Goal: Task Accomplishment & Management: Use online tool/utility

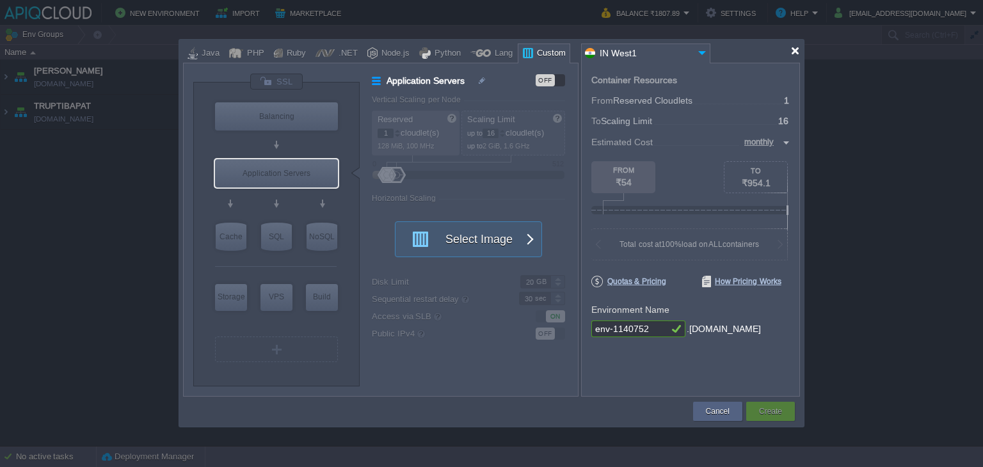
click at [797, 52] on div at bounding box center [795, 51] width 10 height 10
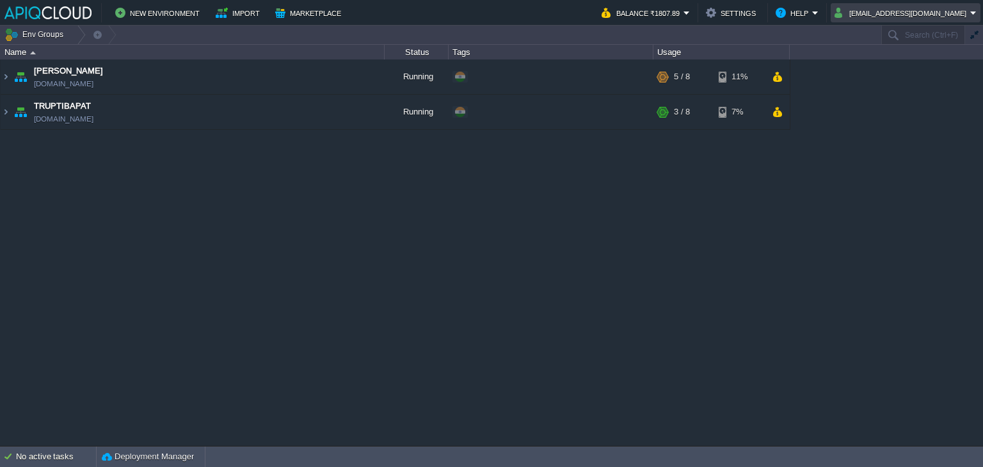
click at [970, 16] on em "[EMAIL_ADDRESS][DOMAIN_NAME]" at bounding box center [905, 12] width 142 height 15
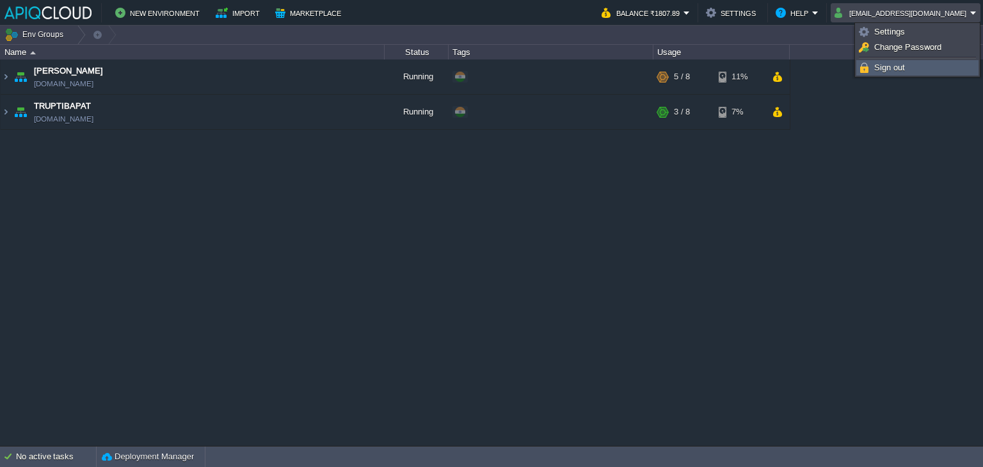
click at [898, 65] on span "Sign out" at bounding box center [889, 68] width 31 height 10
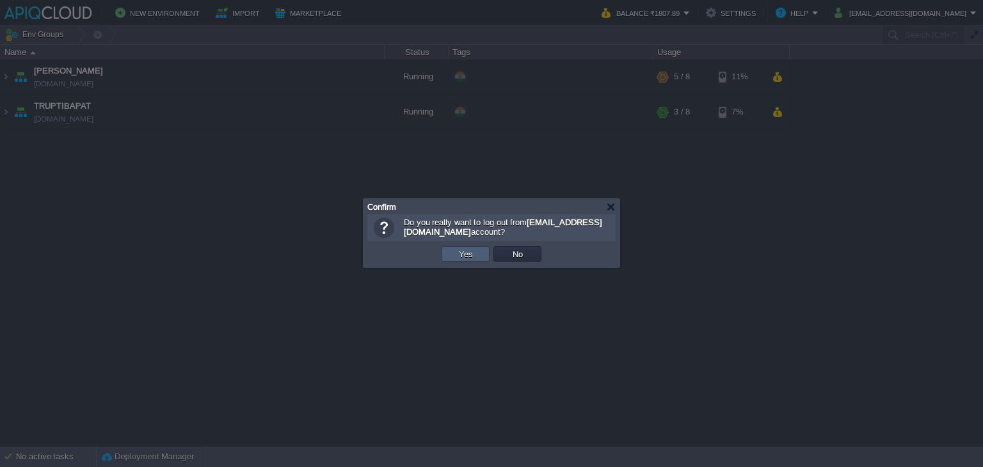
click at [452, 251] on td "Yes" at bounding box center [465, 253] width 48 height 15
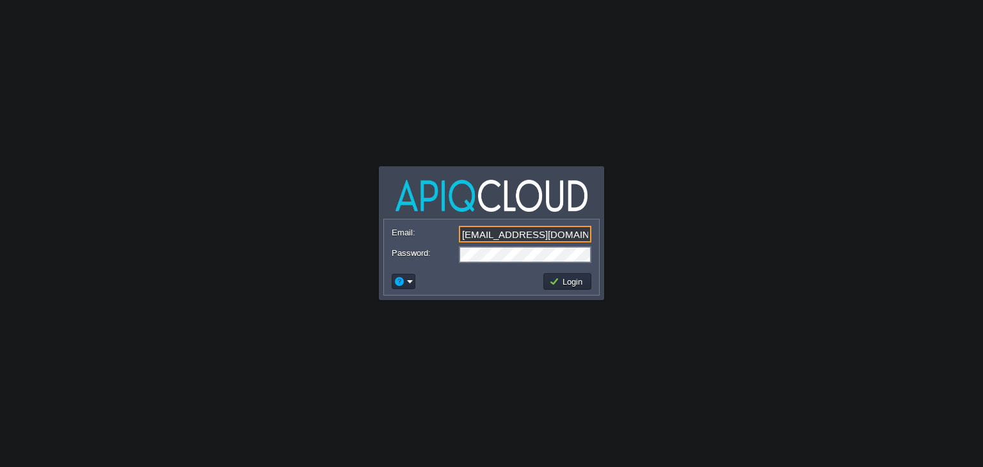
drag, startPoint x: 571, startPoint y: 234, endPoint x: 436, endPoint y: 234, distance: 134.4
click at [436, 234] on div "Email: anand_famt@yahoo.co.in" at bounding box center [492, 235] width 200 height 18
type input "ava0451pat@gmail.com"
click at [470, 281] on td at bounding box center [466, 281] width 152 height 20
click at [559, 277] on button "Login" at bounding box center [567, 282] width 37 height 12
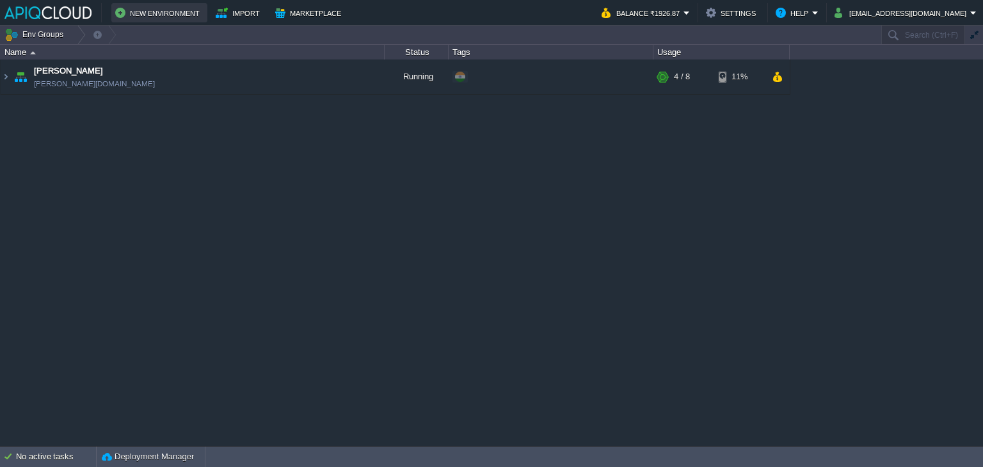
click at [148, 14] on button "New Environment" at bounding box center [159, 12] width 88 height 15
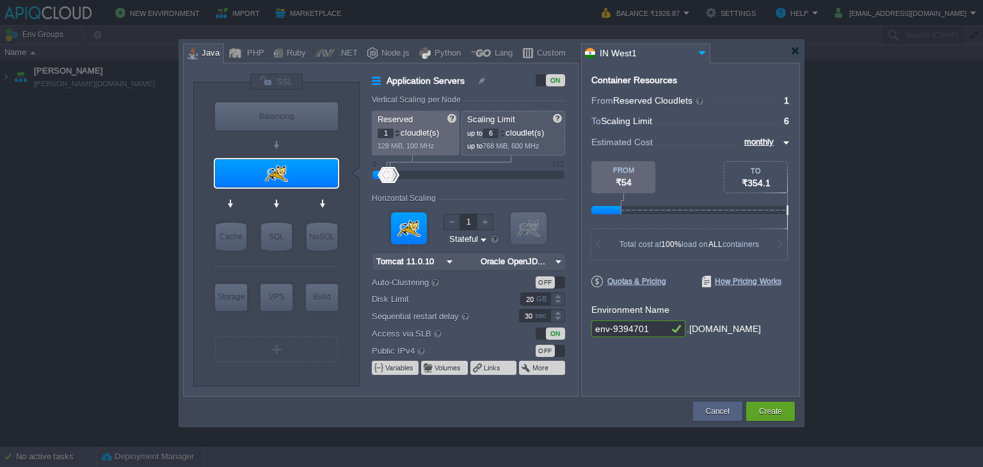
type input "Tomcat 11.0.10"
click at [504, 131] on div at bounding box center [502, 131] width 6 height 4
type input "8"
click at [504, 131] on div at bounding box center [502, 131] width 6 height 4
drag, startPoint x: 647, startPoint y: 331, endPoint x: 473, endPoint y: 328, distance: 174.1
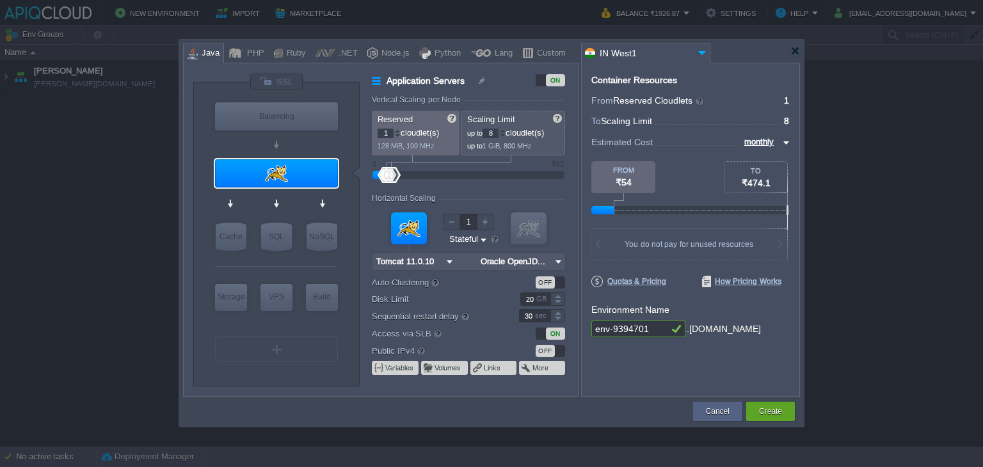
click at [473, 328] on div "VM Balancing VM Application Servers VM Cache VM SQL VM NoSQL VM Storage VM VPS …" at bounding box center [491, 230] width 617 height 334
type input "Hrishikesh"
click at [539, 352] on div "OFF" at bounding box center [545, 351] width 19 height 12
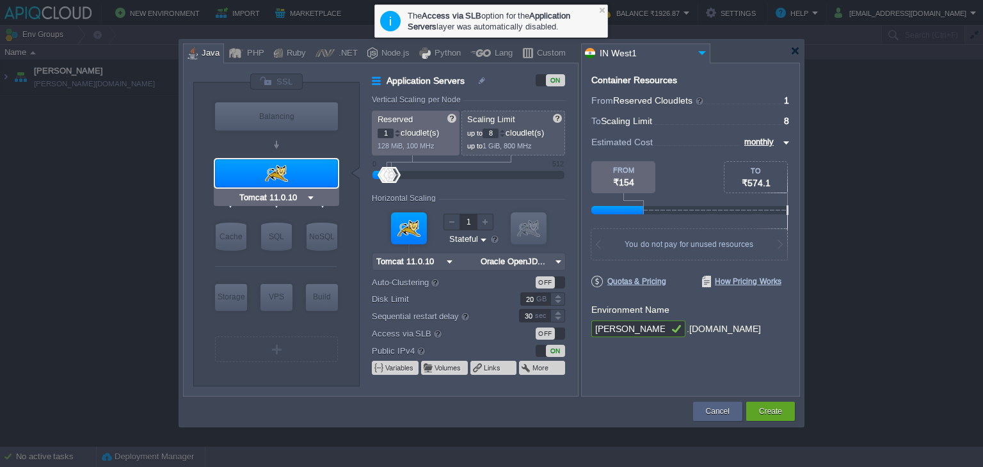
click at [301, 172] on div at bounding box center [276, 173] width 123 height 28
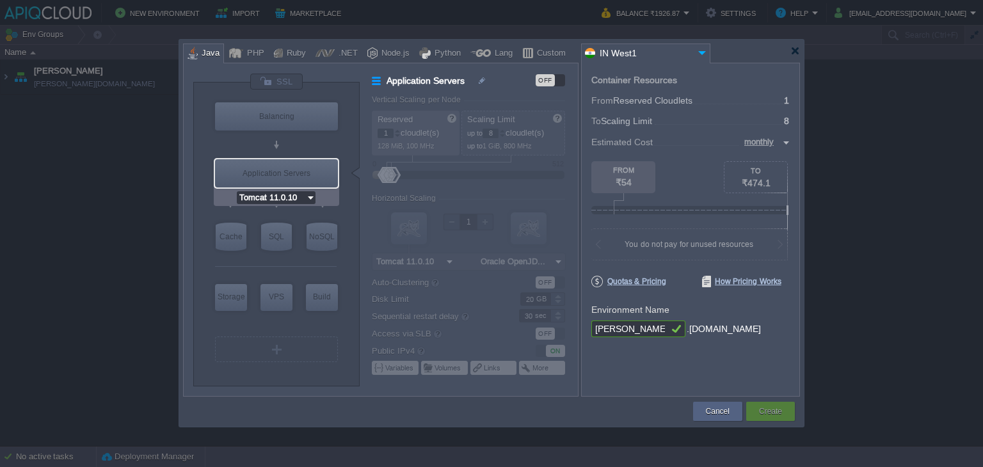
click at [285, 193] on input "Tomcat 11.0.10" at bounding box center [271, 197] width 69 height 13
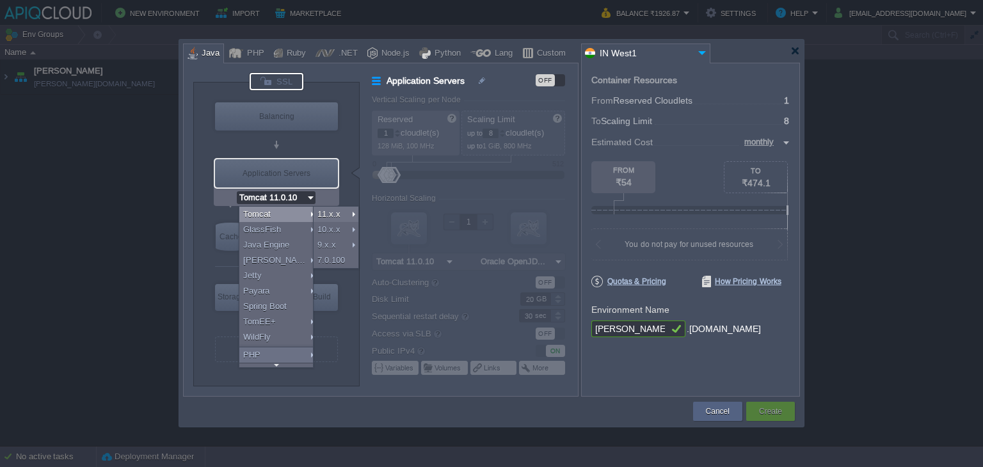
click at [291, 83] on div at bounding box center [277, 81] width 54 height 17
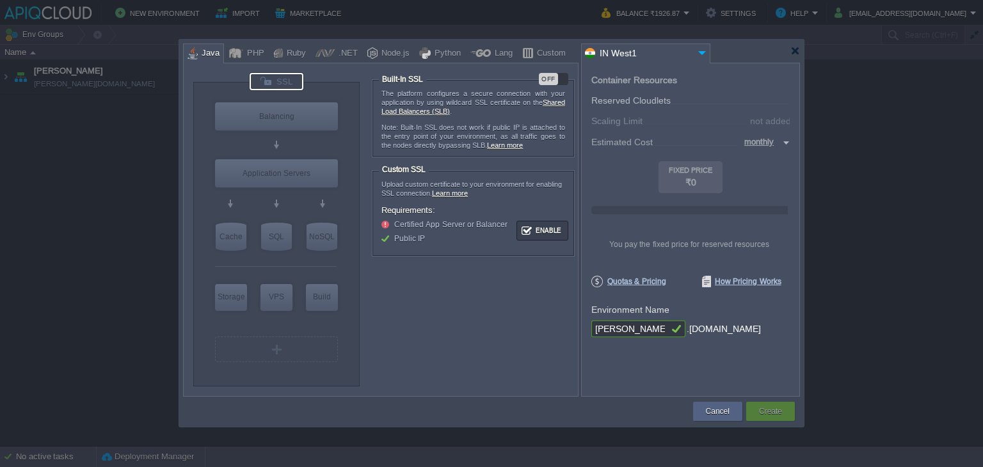
click at [551, 77] on div "OFF" at bounding box center [548, 79] width 19 height 12
click at [308, 198] on img at bounding box center [311, 197] width 10 height 13
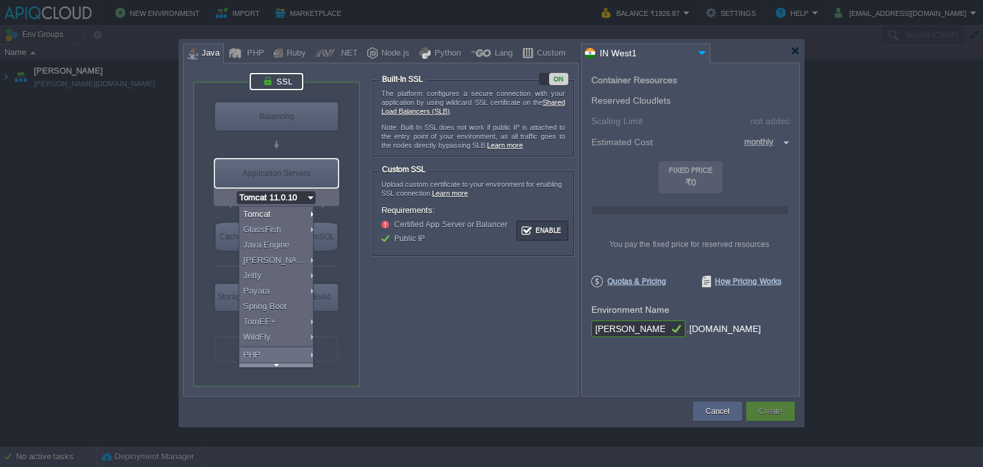
click at [281, 365] on div at bounding box center [276, 365] width 74 height 4
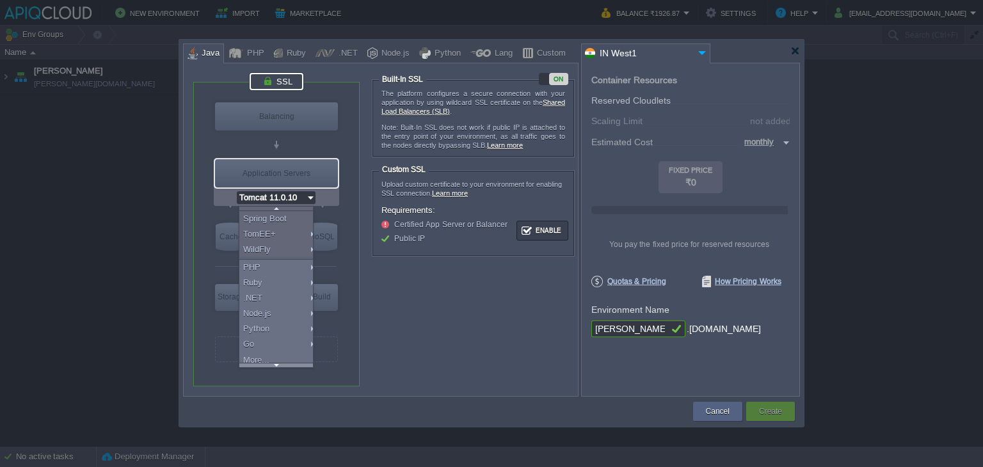
click at [281, 365] on div at bounding box center [276, 365] width 74 height 4
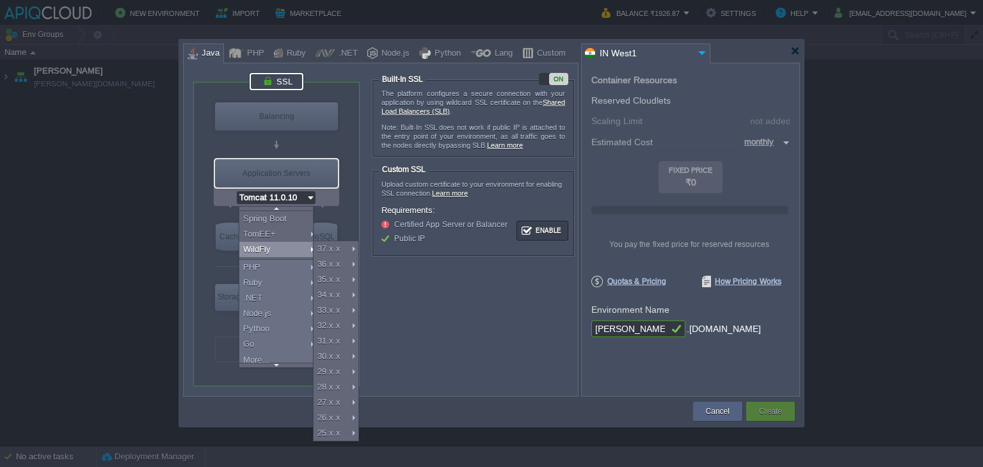
click at [472, 296] on form "The platform configures a secure connection with your application by using wild…" at bounding box center [474, 223] width 205 height 301
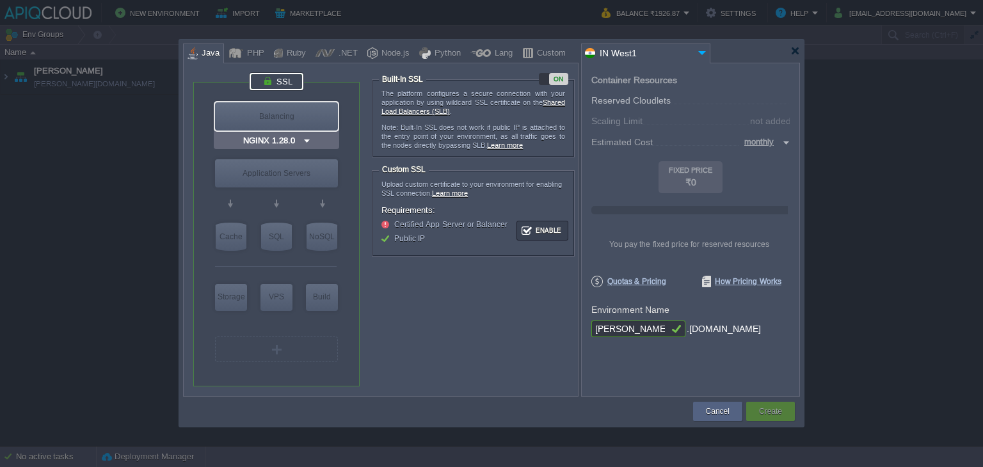
type input "Tomcat 11.0.10"
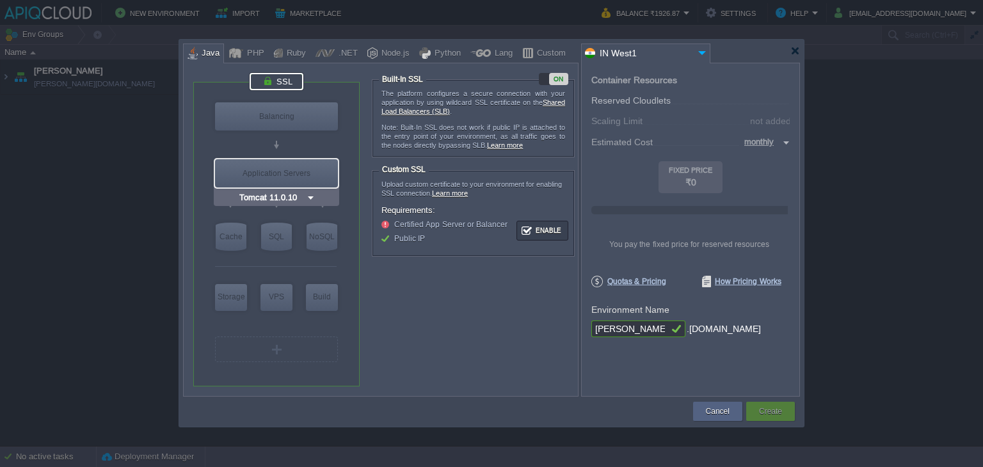
click at [270, 180] on div "Application Servers" at bounding box center [276, 173] width 123 height 28
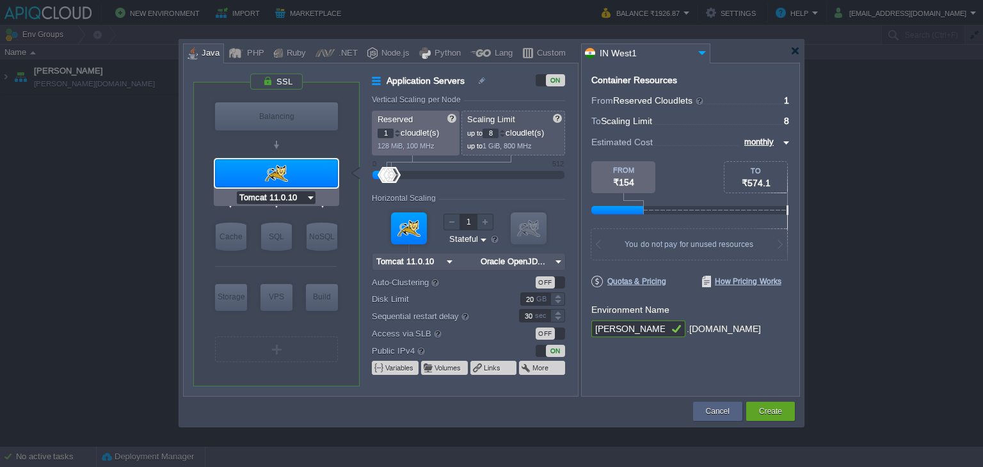
click at [298, 197] on input "Tomcat 11.0.10" at bounding box center [271, 197] width 69 height 13
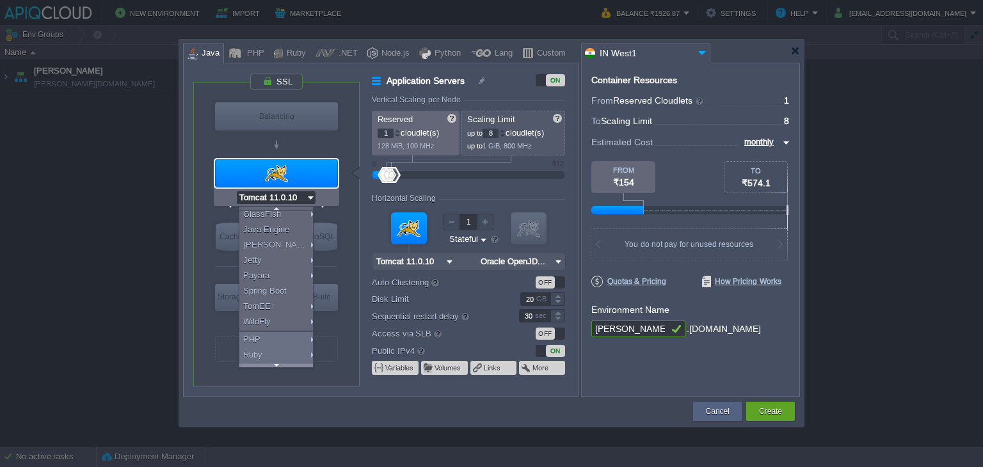
click at [271, 366] on div at bounding box center [276, 365] width 74 height 4
click at [537, 47] on div "Custom" at bounding box center [549, 53] width 33 height 19
type input "Application Servers"
type input "11.0.10"
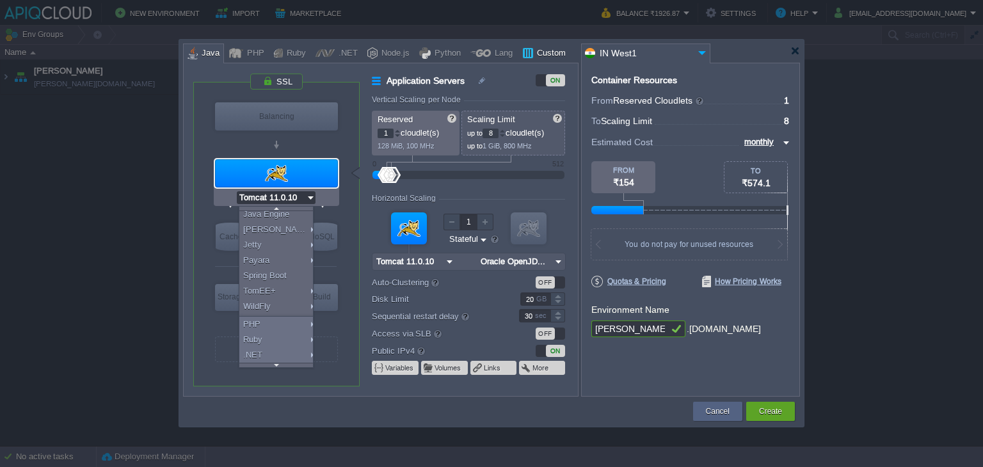
type input "null"
type input "11.0.10-openjd..."
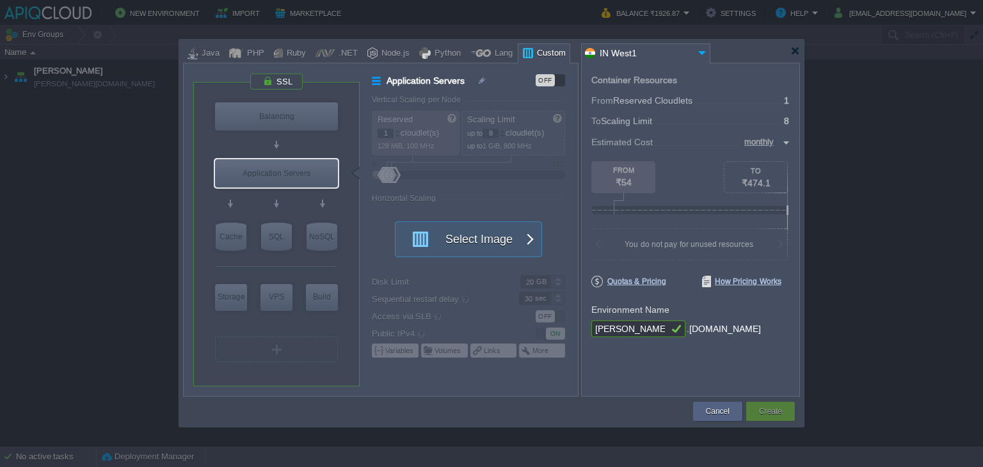
scroll to position [0, 0]
type input "11.0.10"
click at [289, 198] on img at bounding box center [294, 197] width 10 height 13
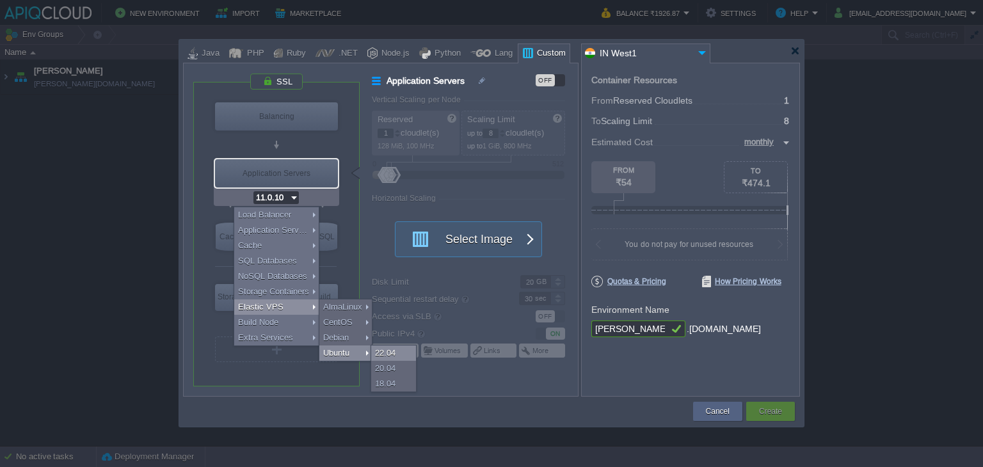
click at [390, 353] on div "22.04" at bounding box center [393, 352] width 45 height 15
type input "Elastic VPS"
type input "4"
type input "Ubuntu 22.04"
type input "22.04"
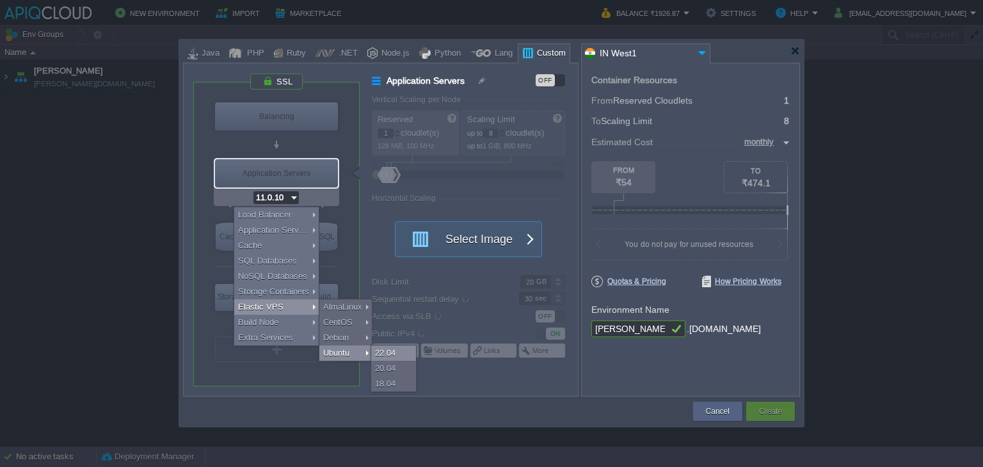
type input "Ubuntu 22.04"
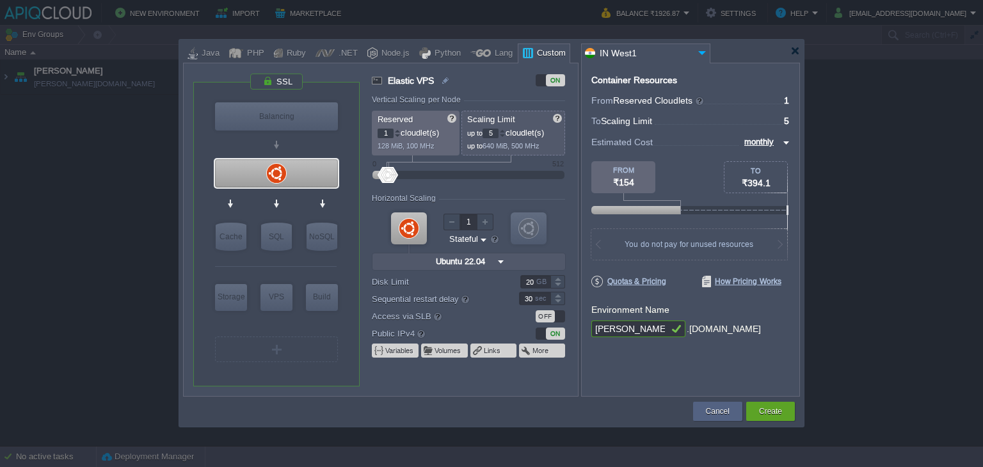
click at [505, 131] on div at bounding box center [502, 131] width 6 height 4
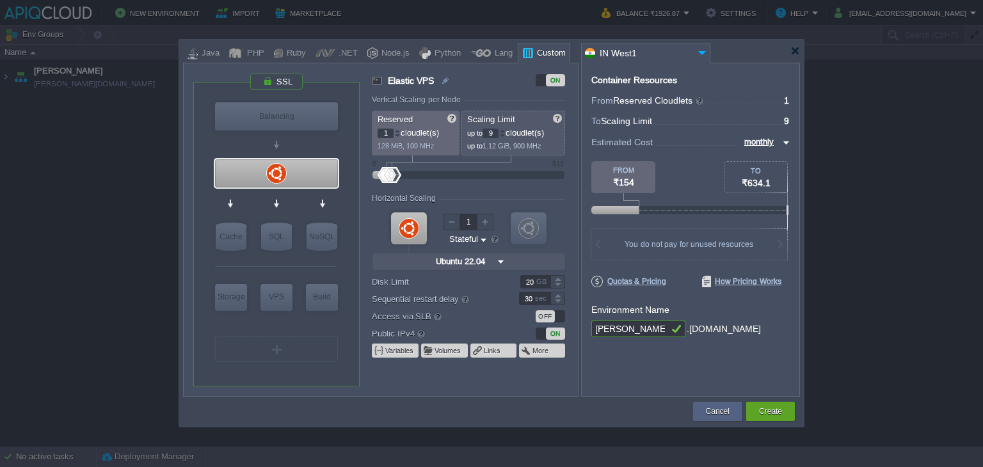
type input "8"
click at [505, 134] on div at bounding box center [502, 136] width 6 height 4
click at [276, 77] on div at bounding box center [277, 81] width 54 height 17
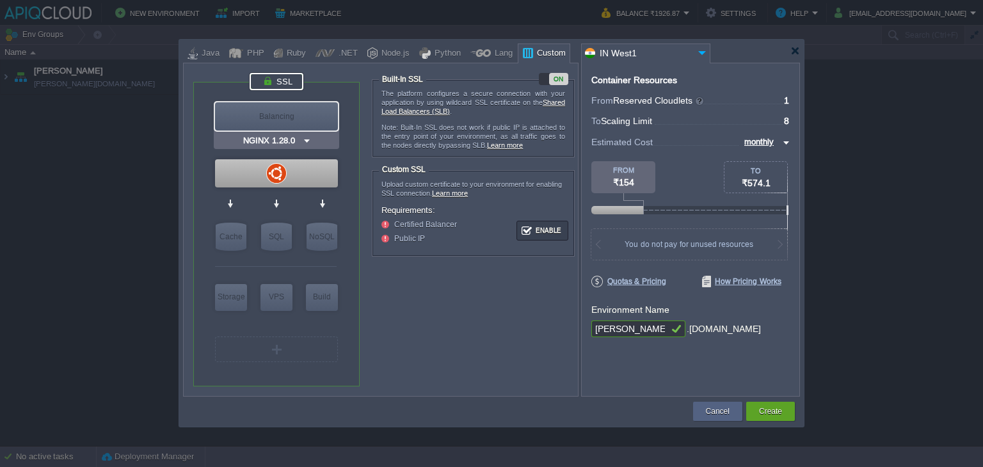
type input "Ubuntu 22.04"
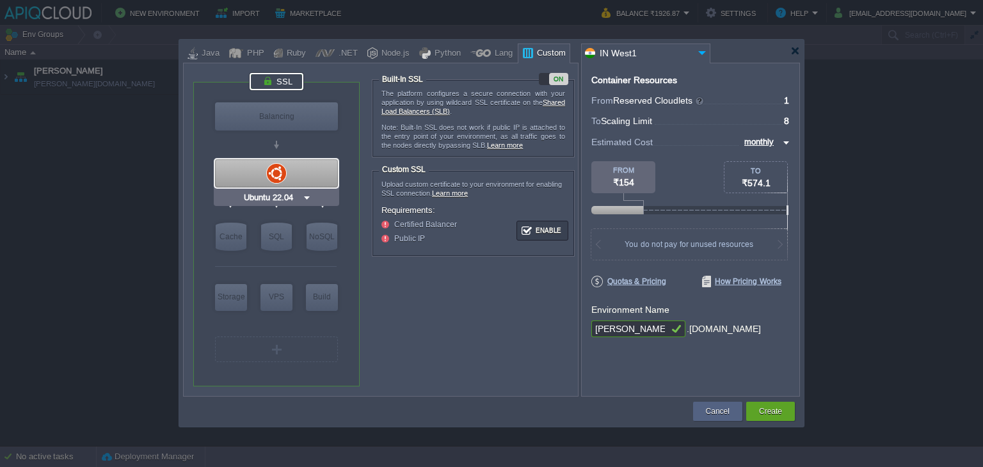
click at [285, 172] on div at bounding box center [276, 173] width 123 height 28
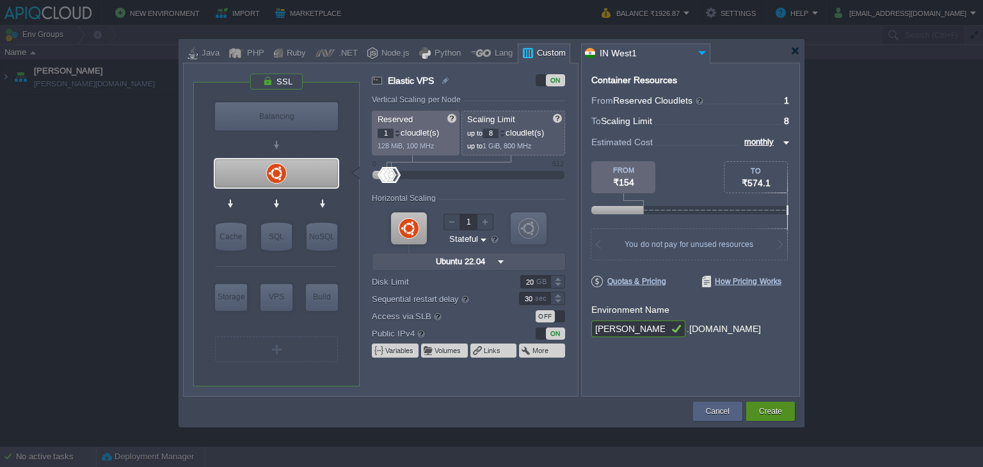
click at [758, 406] on div "Create" at bounding box center [770, 411] width 29 height 19
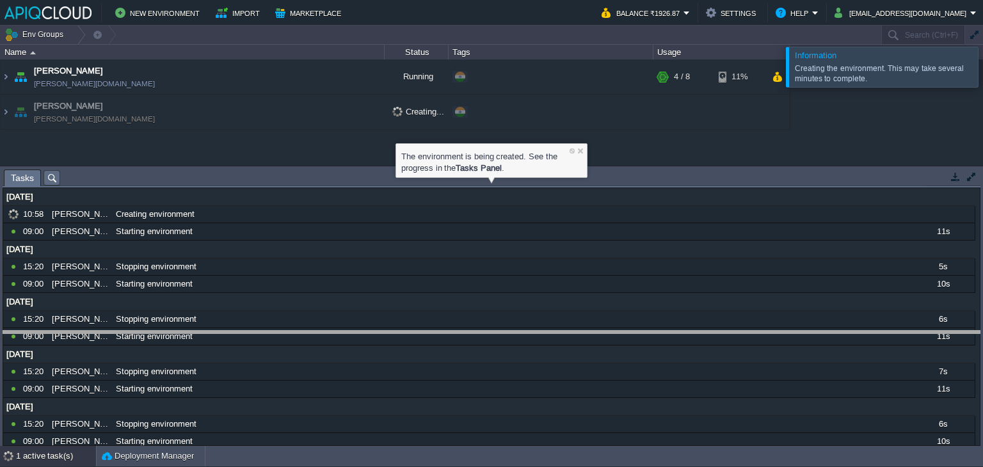
drag, startPoint x: 257, startPoint y: 175, endPoint x: 248, endPoint y: 336, distance: 161.4
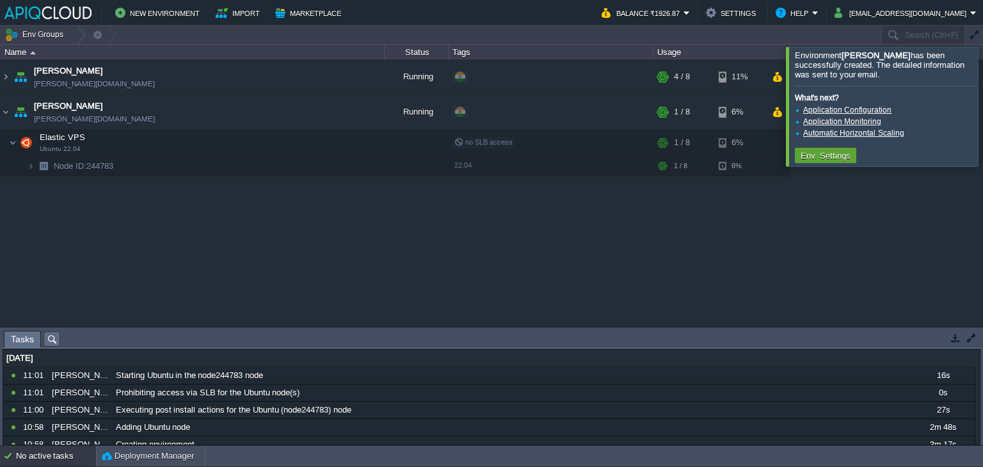
click at [982, 104] on div at bounding box center [998, 106] width 0 height 119
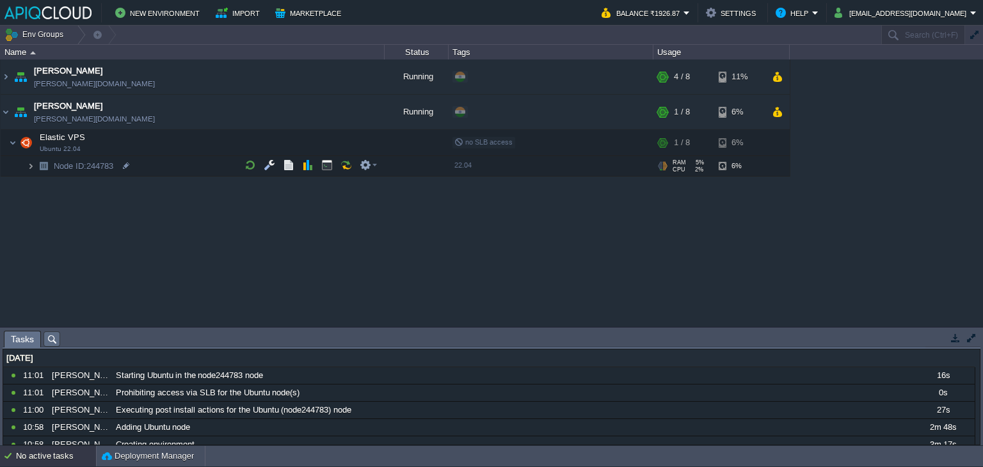
click at [28, 168] on img at bounding box center [31, 166] width 8 height 20
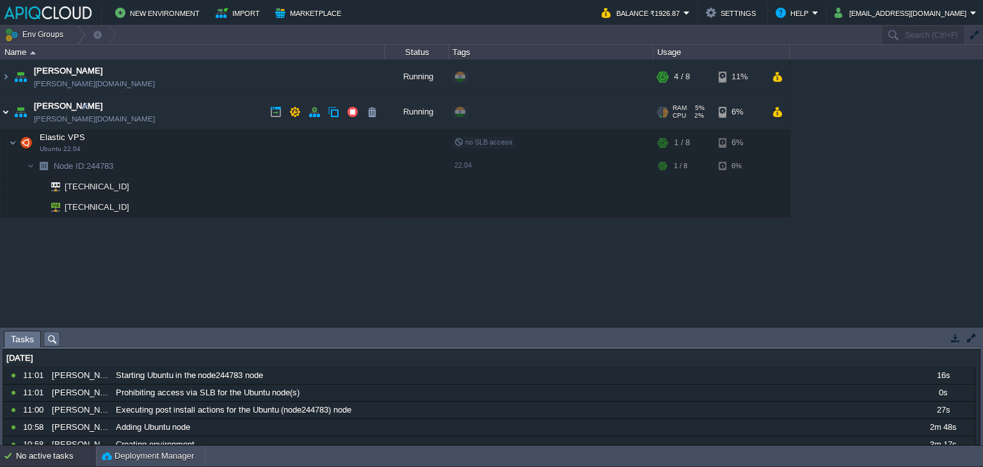
click at [7, 108] on img at bounding box center [6, 112] width 10 height 35
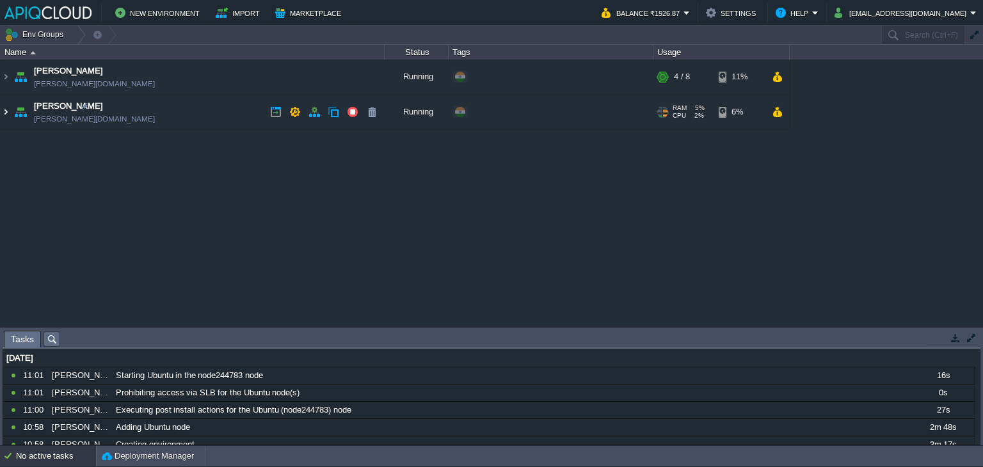
click at [7, 108] on img at bounding box center [6, 112] width 10 height 35
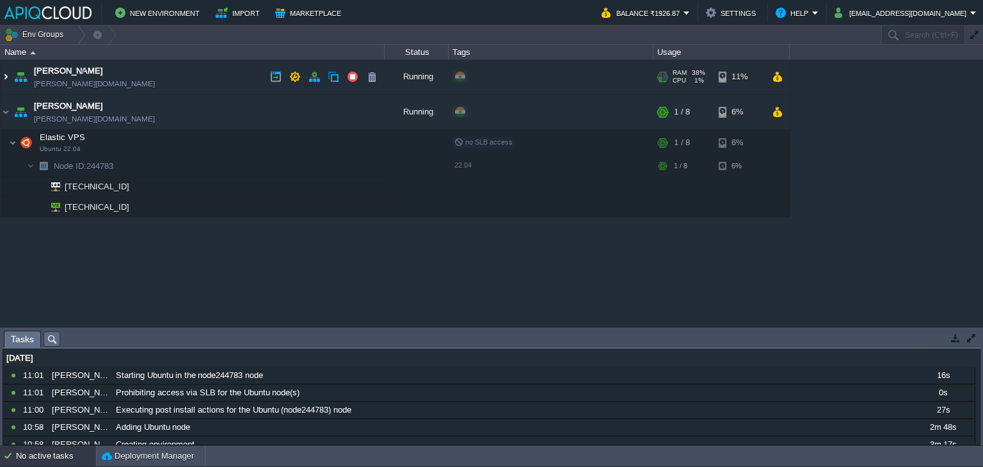
click at [5, 68] on img at bounding box center [6, 77] width 10 height 35
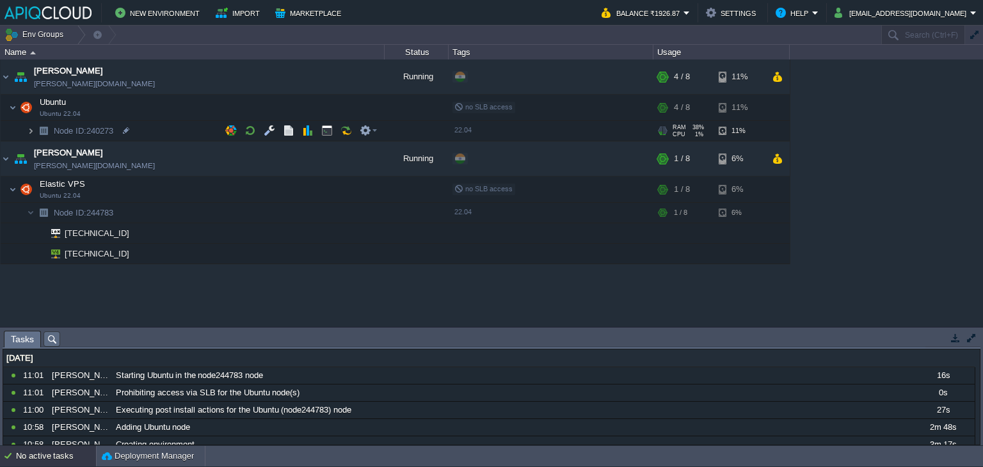
click at [28, 131] on img at bounding box center [31, 131] width 8 height 20
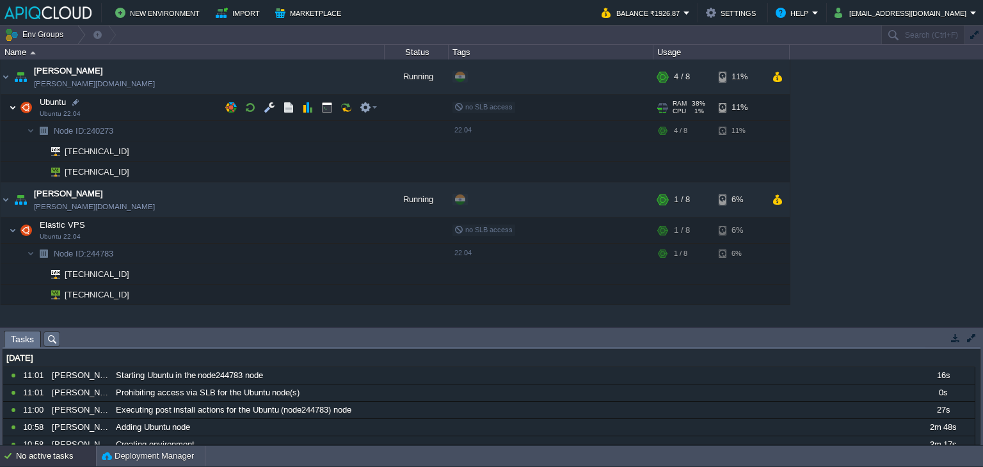
click at [13, 103] on img at bounding box center [13, 108] width 8 height 26
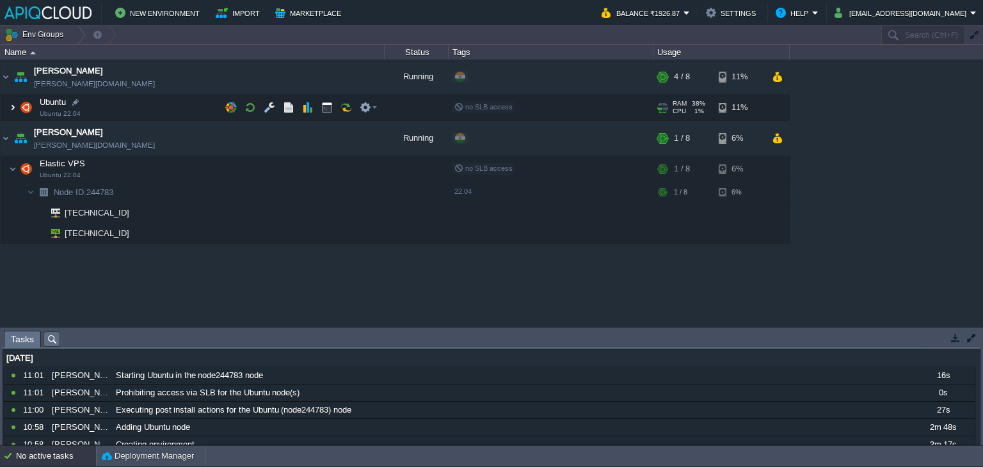
click at [12, 104] on img at bounding box center [13, 108] width 8 height 26
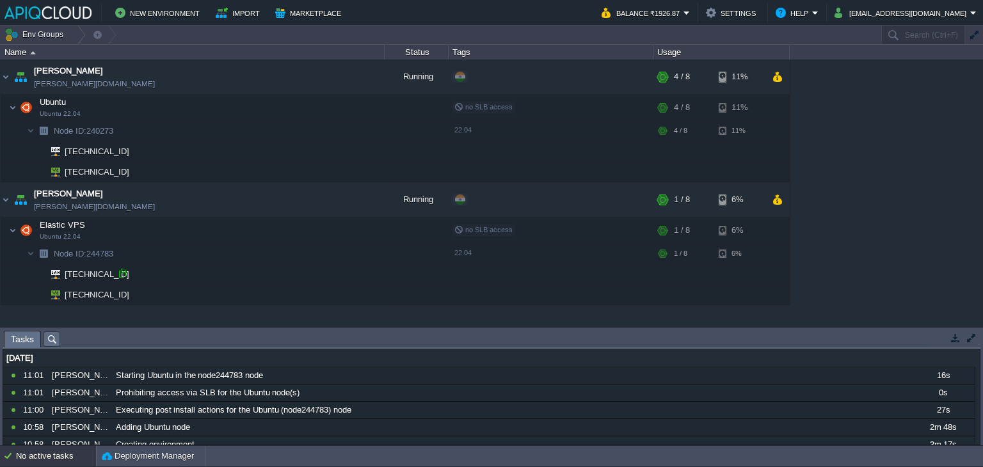
click at [122, 273] on div at bounding box center [122, 273] width 12 height 12
click at [122, 293] on div at bounding box center [127, 294] width 12 height 12
type input "45.252.190.40"
click at [955, 337] on button "button" at bounding box center [955, 338] width 12 height 12
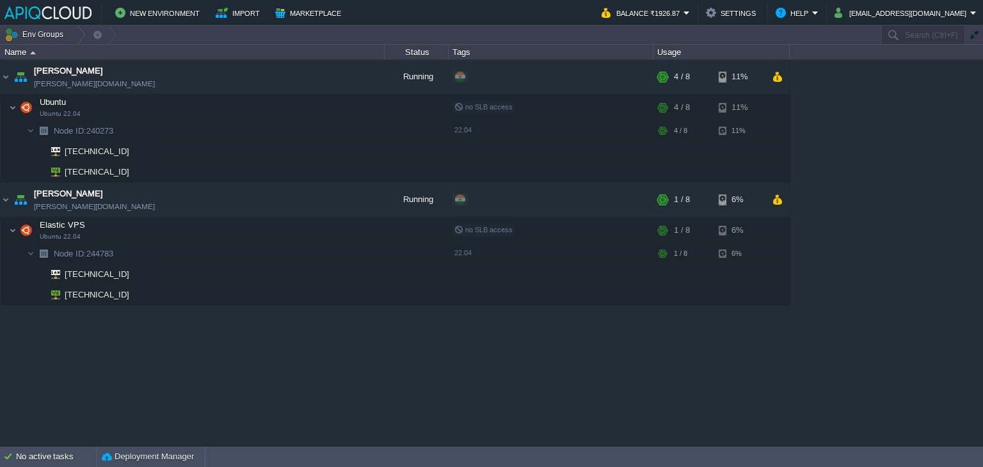
click at [367, 369] on div "Chaitanya avadhoot.in1.apiqcloud.com Running + Add to Env Group RAM 38% CPU 1% …" at bounding box center [491, 253] width 983 height 386
click at [6, 78] on img at bounding box center [6, 77] width 10 height 35
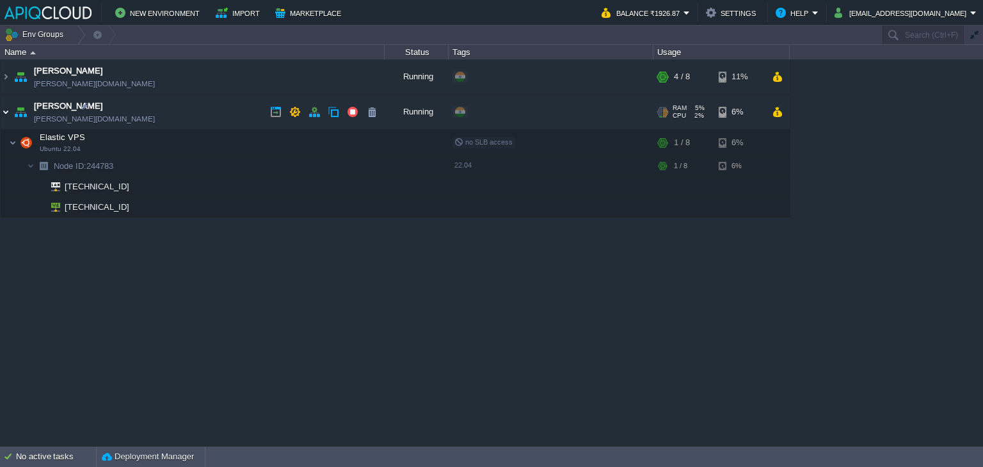
click at [7, 111] on img at bounding box center [6, 112] width 10 height 35
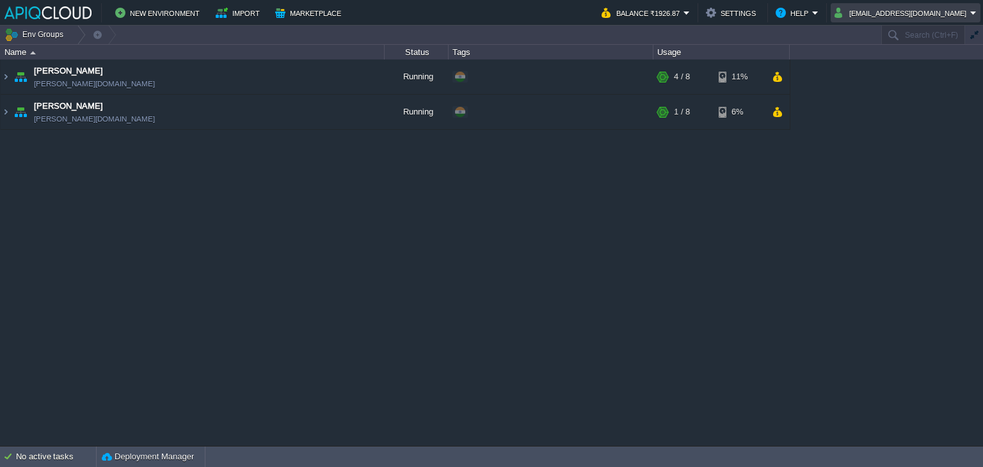
click at [940, 13] on button "[EMAIL_ADDRESS][DOMAIN_NAME]" at bounding box center [902, 12] width 136 height 15
click at [909, 63] on span "Sign out" at bounding box center [899, 68] width 31 height 10
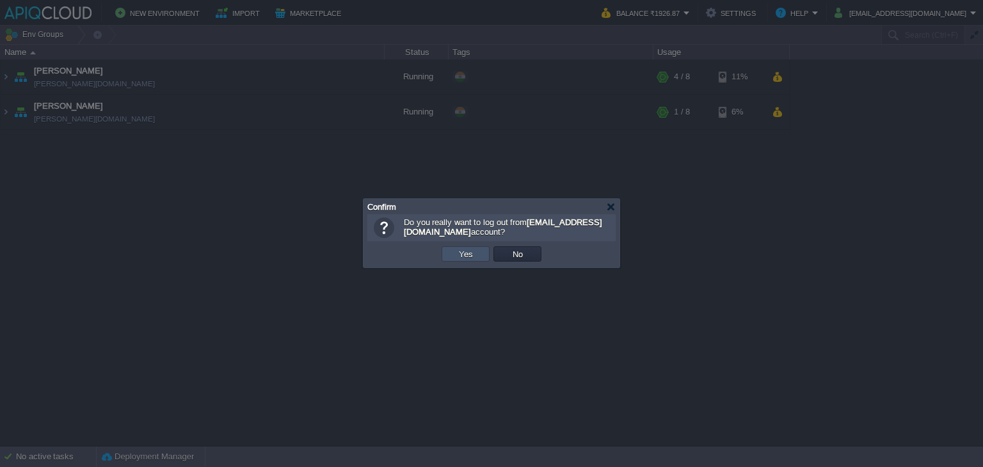
click at [468, 252] on button "Yes" at bounding box center [466, 254] width 22 height 12
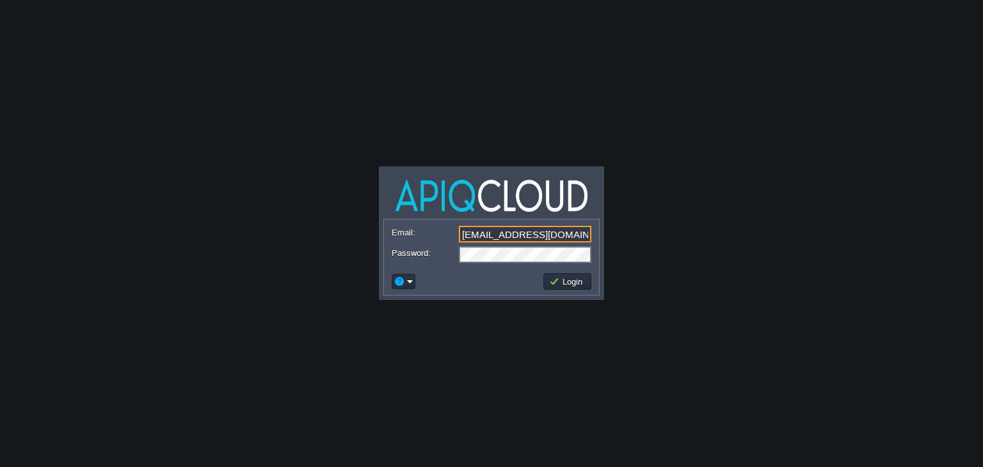
drag, startPoint x: 560, startPoint y: 231, endPoint x: 373, endPoint y: 226, distance: 186.9
click at [373, 226] on body "Application Platform v.8.10.2 Email: ava0451pat@gmail.com Password: Login" at bounding box center [491, 233] width 983 height 467
type input "[EMAIL_ADDRESS][DOMAIN_NAME]"
click at [571, 280] on button "Login" at bounding box center [567, 282] width 37 height 12
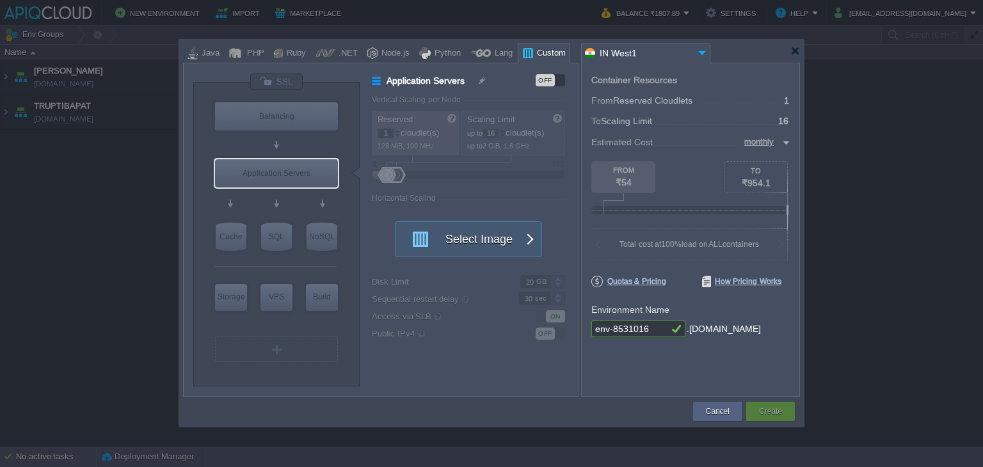
click at [795, 56] on div at bounding box center [491, 51] width 617 height 23
click at [795, 54] on div at bounding box center [795, 51] width 10 height 10
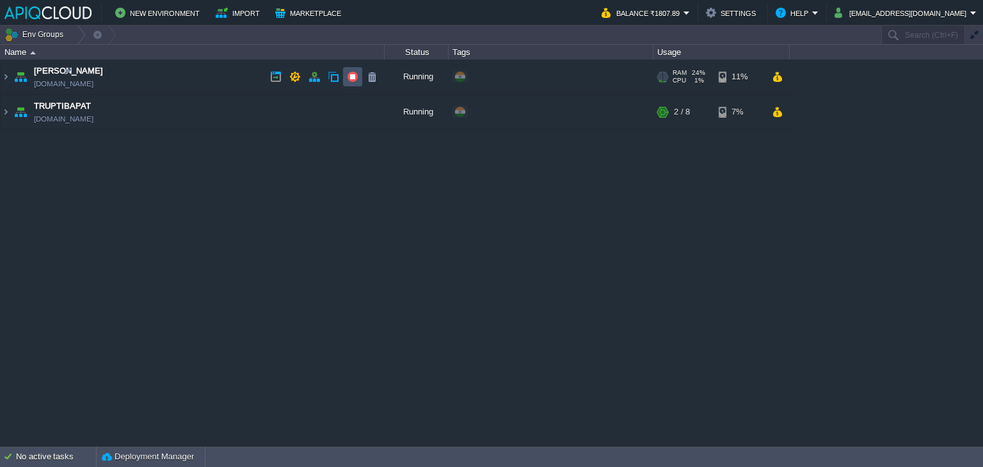
click at [351, 81] on button "button" at bounding box center [353, 77] width 12 height 12
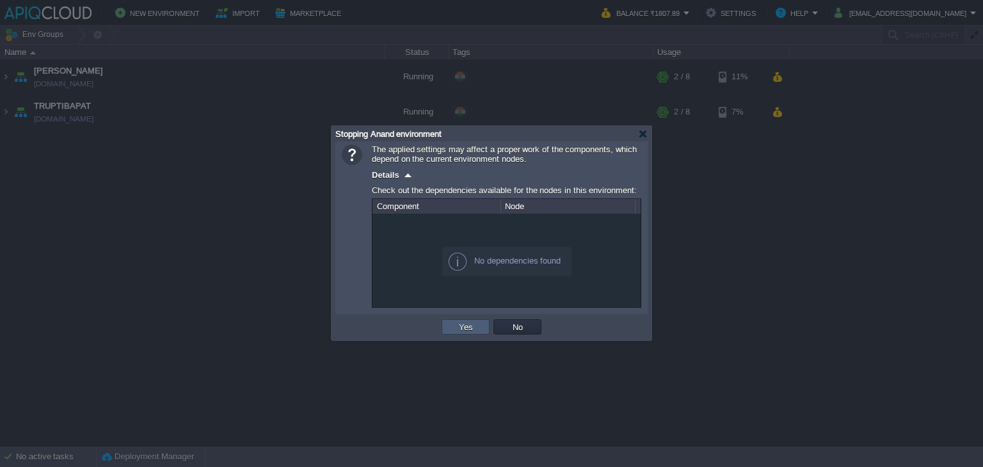
click at [461, 327] on button "Yes" at bounding box center [466, 327] width 22 height 12
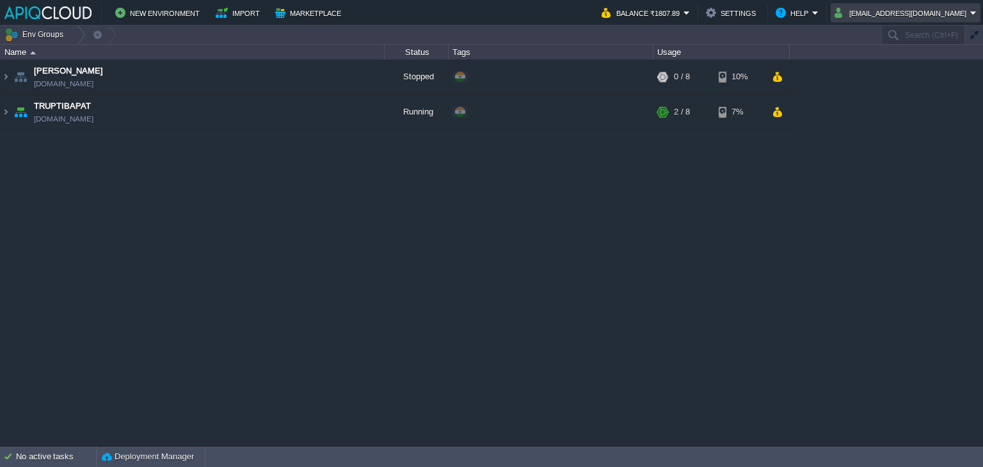
click at [967, 12] on button "[EMAIL_ADDRESS][DOMAIN_NAME]" at bounding box center [902, 12] width 136 height 15
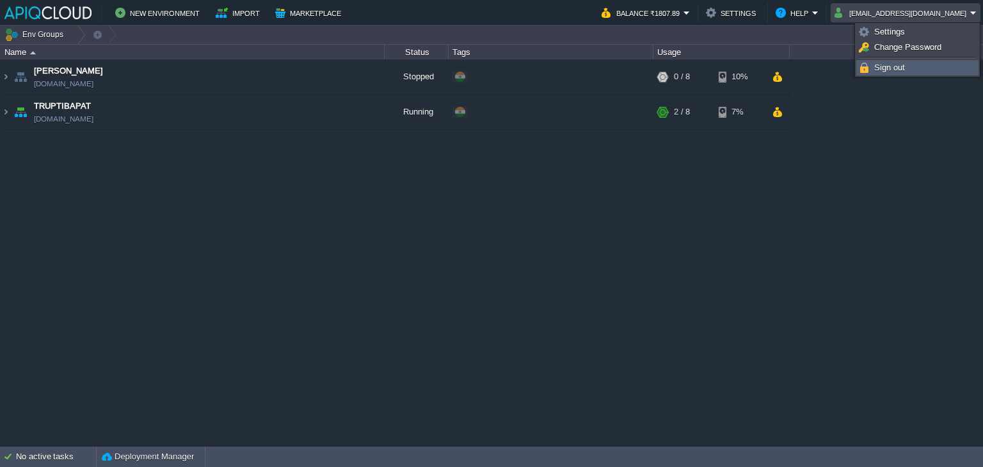
click at [898, 68] on span "Sign out" at bounding box center [889, 68] width 31 height 10
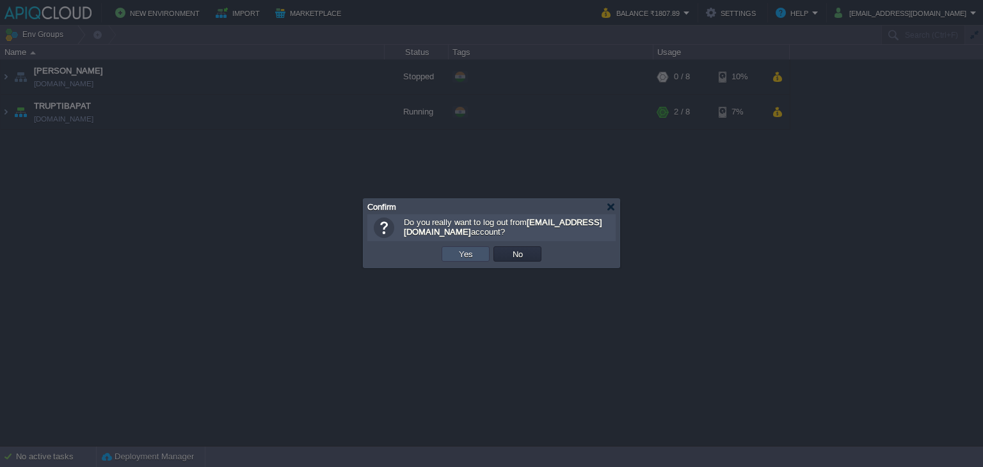
click at [456, 253] on button "Yes" at bounding box center [466, 254] width 22 height 12
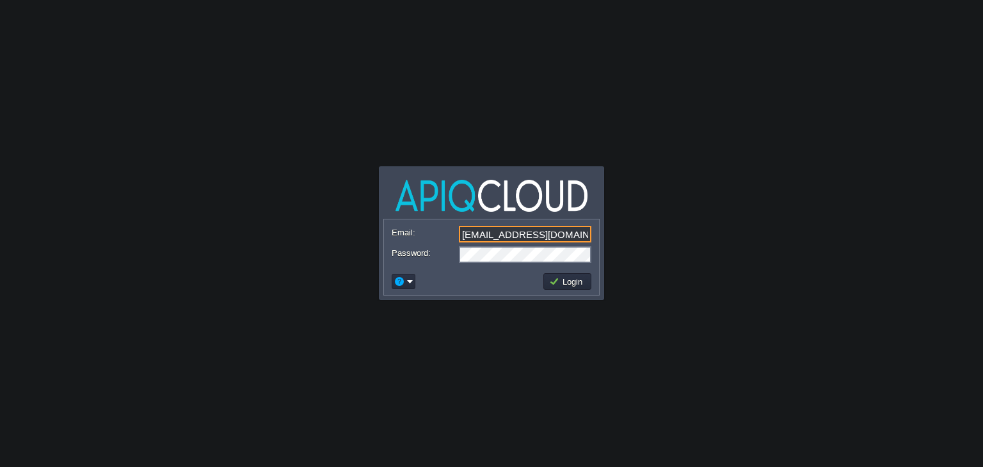
drag, startPoint x: 564, startPoint y: 234, endPoint x: 389, endPoint y: 233, distance: 174.7
click at [389, 233] on form "Email: anand_famt@yahoo.co.in Password:" at bounding box center [491, 243] width 215 height 49
type input "ava0451pat@gmail.com"
click at [568, 286] on button "Login" at bounding box center [567, 282] width 37 height 12
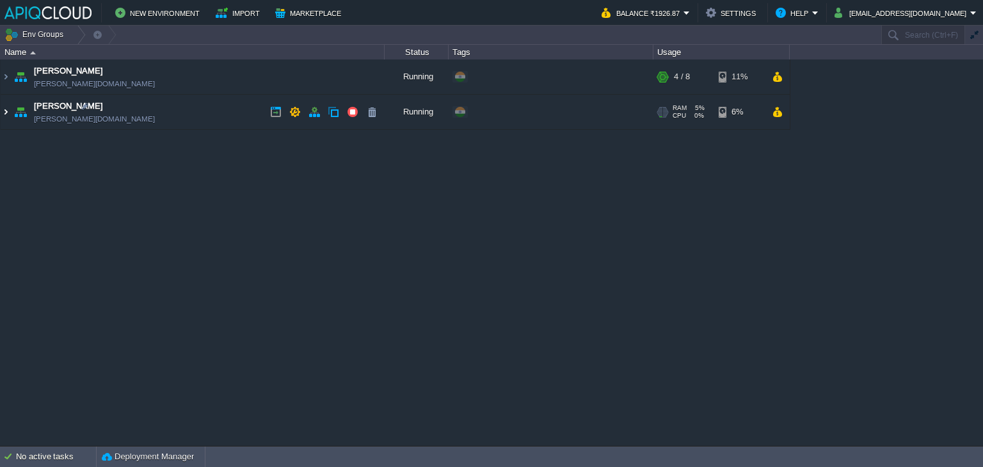
click at [7, 116] on img at bounding box center [6, 112] width 10 height 35
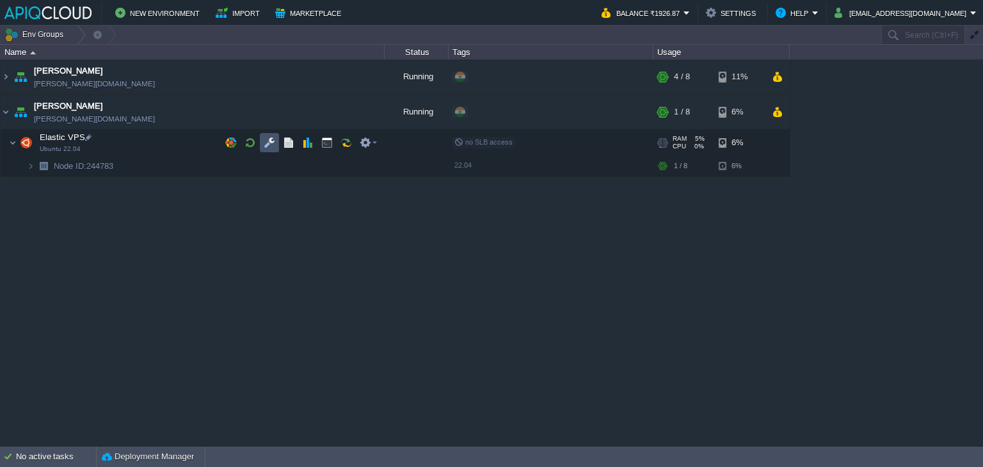
click at [272, 142] on button "button" at bounding box center [270, 143] width 12 height 12
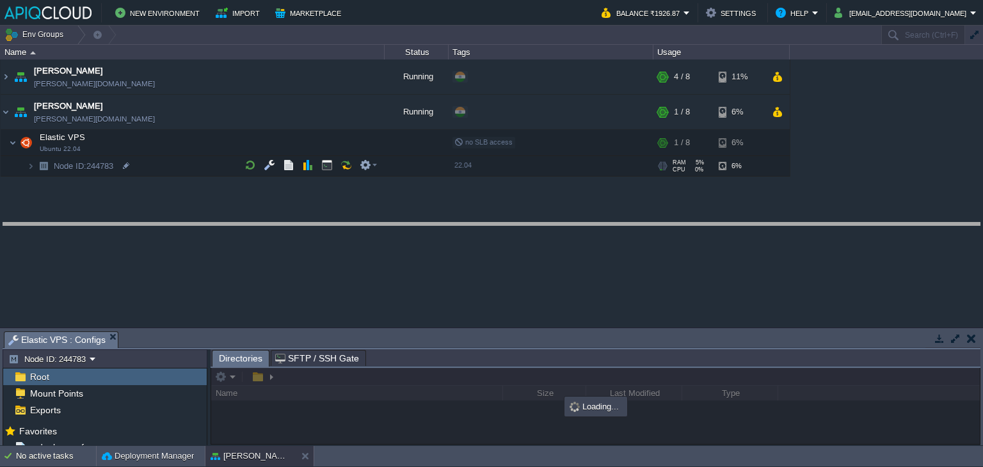
drag, startPoint x: 325, startPoint y: 332, endPoint x: 335, endPoint y: 223, distance: 109.2
click at [335, 223] on body "New Environment Import Marketplace Bonus ₹0.00 Upgrade Account Balance ₹1926.87…" at bounding box center [491, 233] width 983 height 467
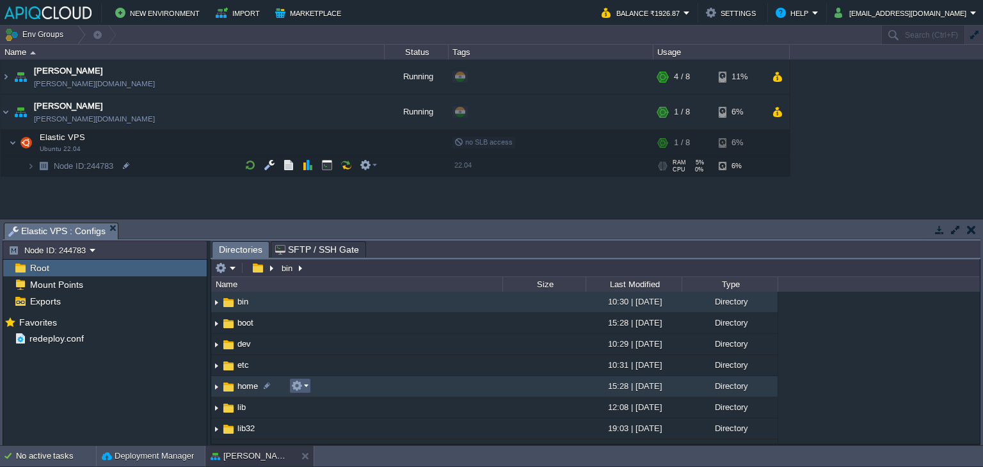
click at [308, 386] on td at bounding box center [300, 385] width 22 height 15
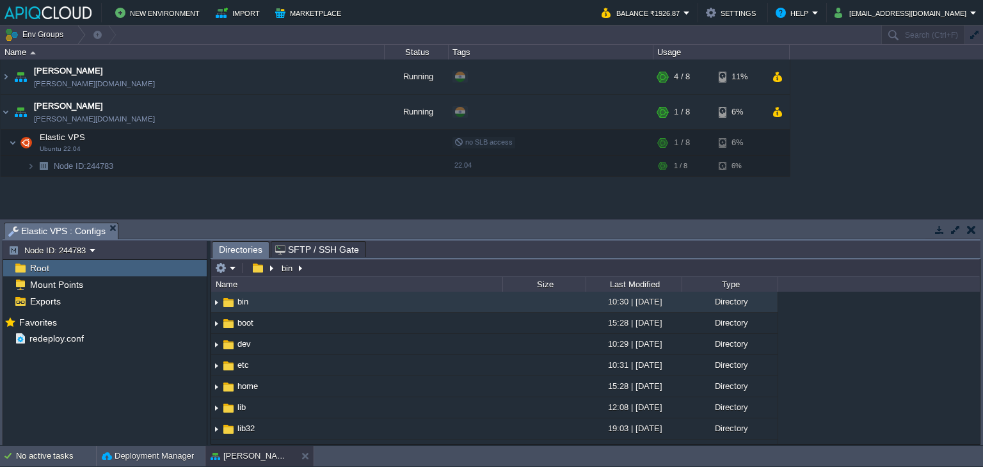
drag, startPoint x: 202, startPoint y: 193, endPoint x: 223, endPoint y: 187, distance: 22.7
click at [202, 193] on div "Chaitanya avadhoot.in1.apiqcloud.com Running + Add to Env Group RAM 38% CPU 1% …" at bounding box center [491, 139] width 983 height 159
click at [324, 139] on button "button" at bounding box center [327, 143] width 12 height 12
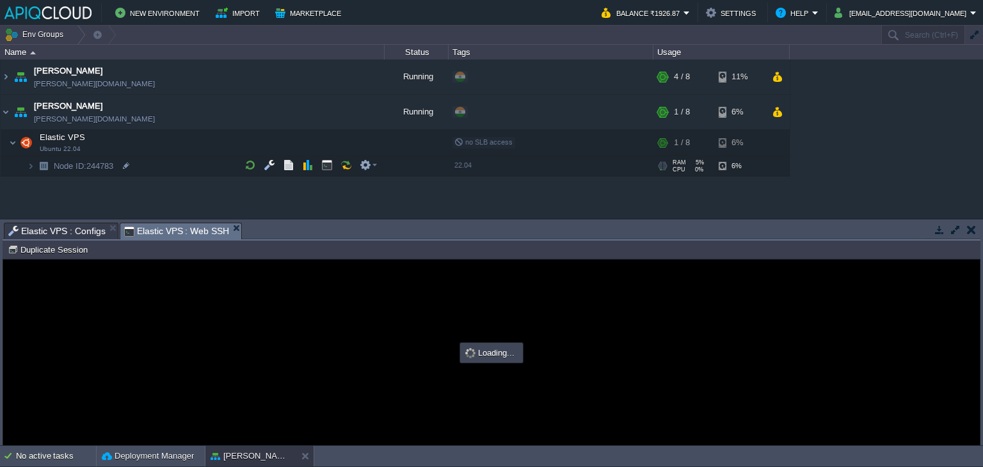
type input "#000000"
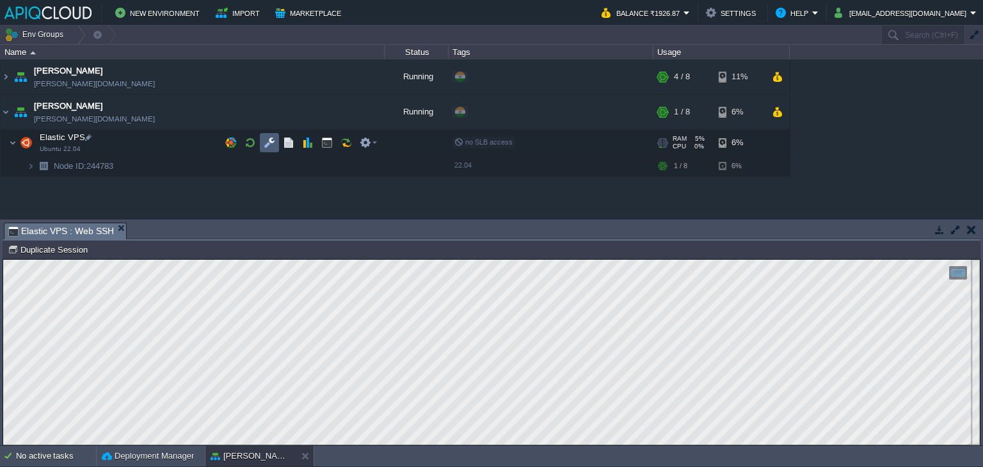
click at [269, 136] on td at bounding box center [269, 142] width 19 height 19
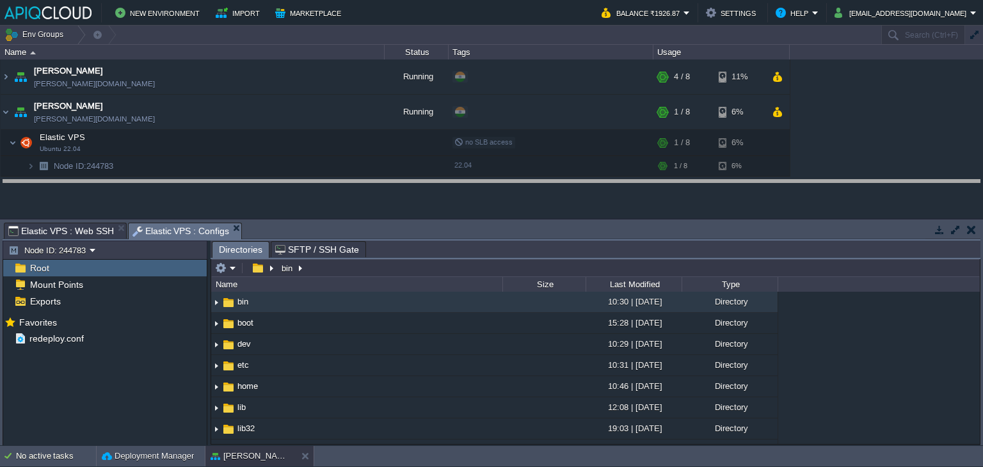
drag, startPoint x: 428, startPoint y: 223, endPoint x: 438, endPoint y: 173, distance: 51.6
click at [438, 173] on body "New Environment Import Marketplace Bonus ₹0.00 Upgrade Account Balance ₹1926.87…" at bounding box center [491, 233] width 983 height 467
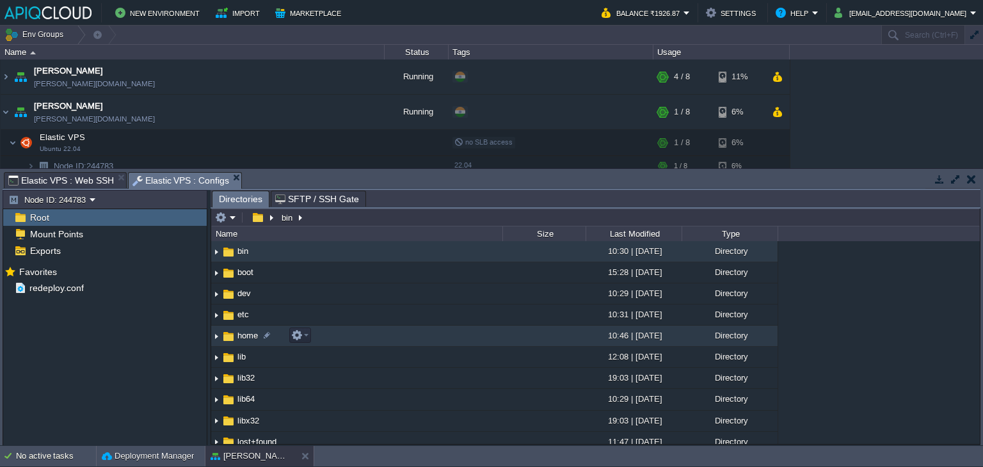
click at [215, 335] on img at bounding box center [216, 336] width 10 height 20
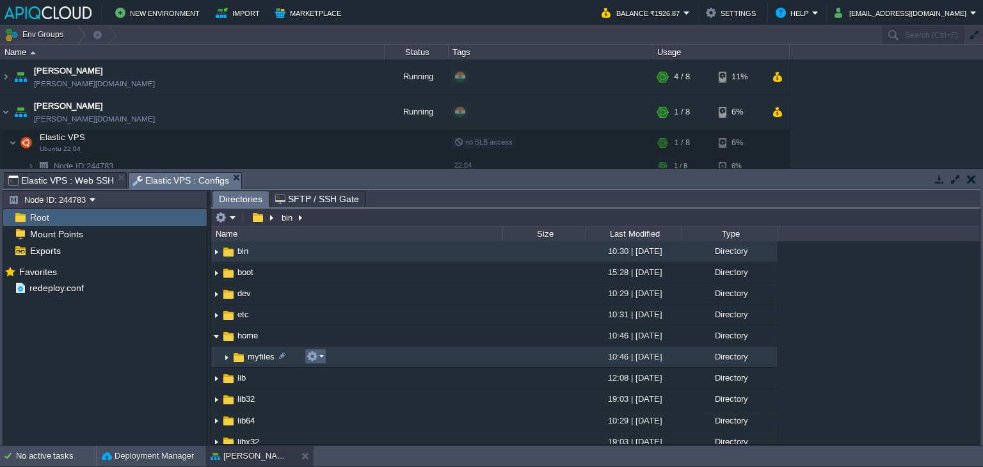
click at [321, 356] on em at bounding box center [314, 357] width 17 height 12
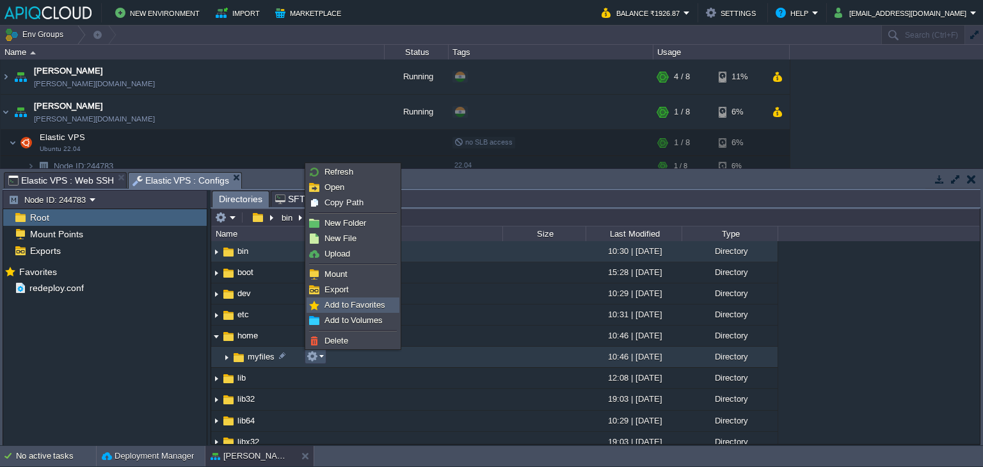
click at [356, 302] on span "Add to Favorites" at bounding box center [354, 305] width 61 height 10
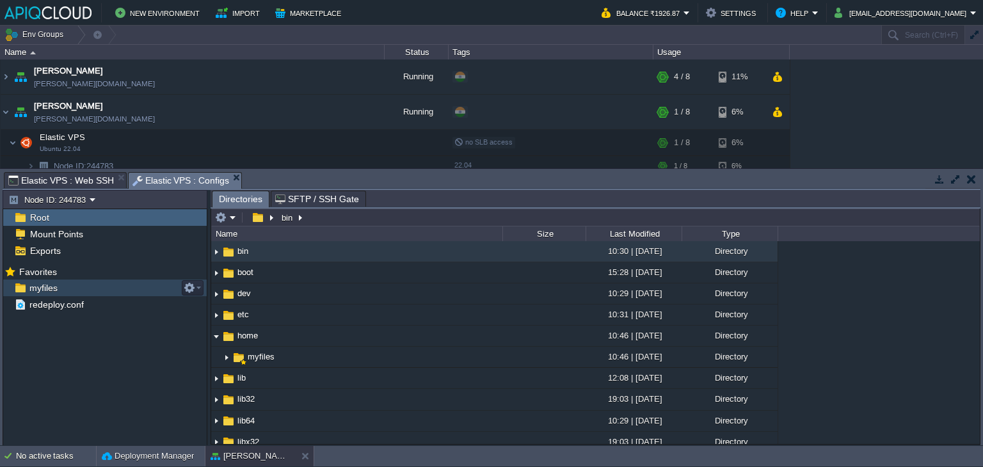
click at [46, 290] on span "myfiles" at bounding box center [43, 288] width 33 height 12
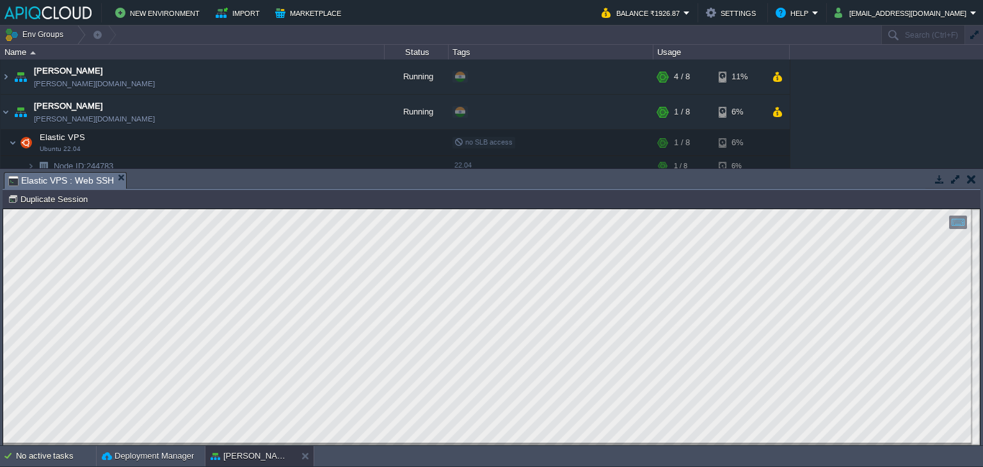
click at [972, 176] on button "button" at bounding box center [971, 179] width 9 height 12
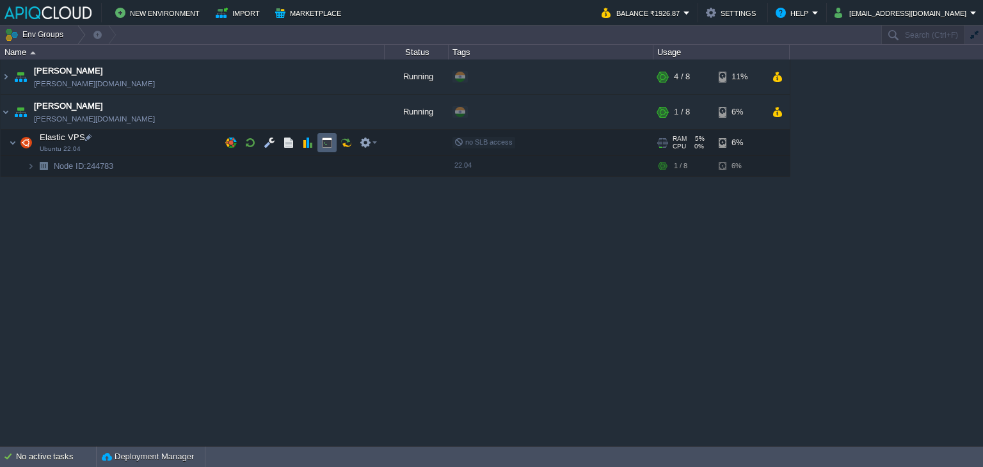
click at [319, 144] on td at bounding box center [326, 142] width 19 height 19
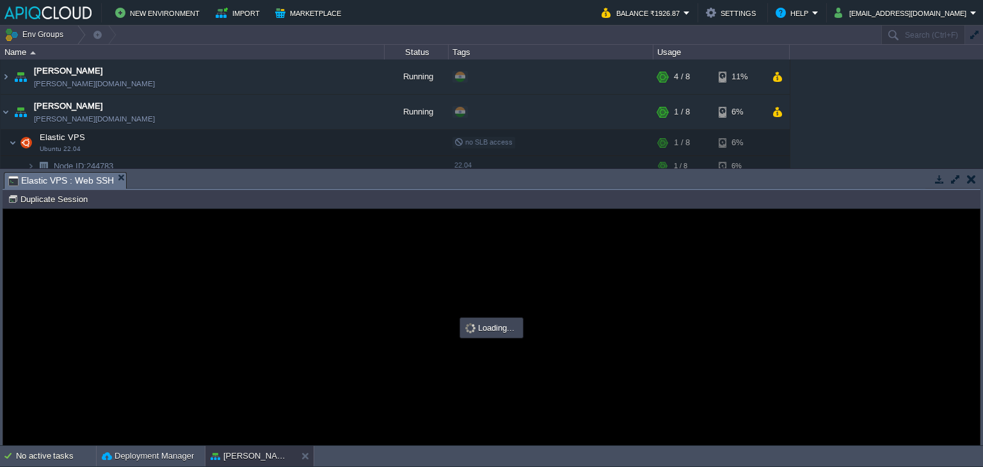
type input "#000000"
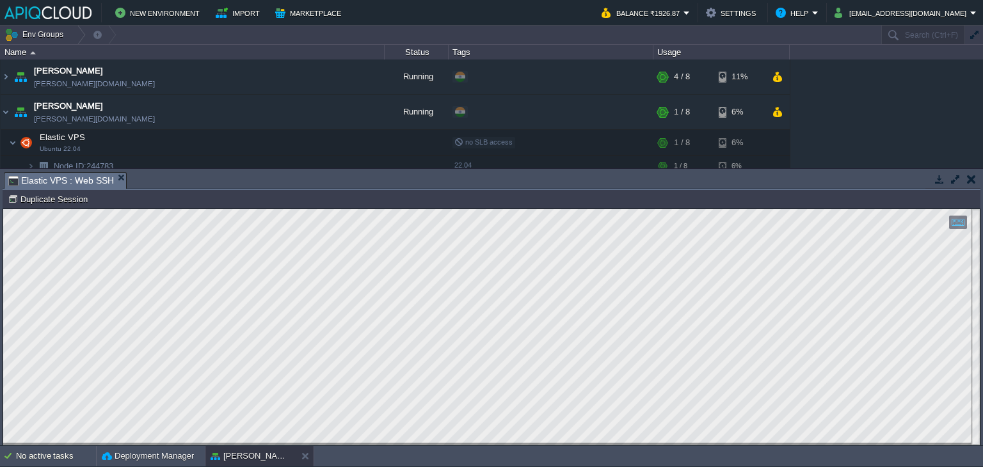
click at [973, 180] on button "button" at bounding box center [971, 179] width 9 height 12
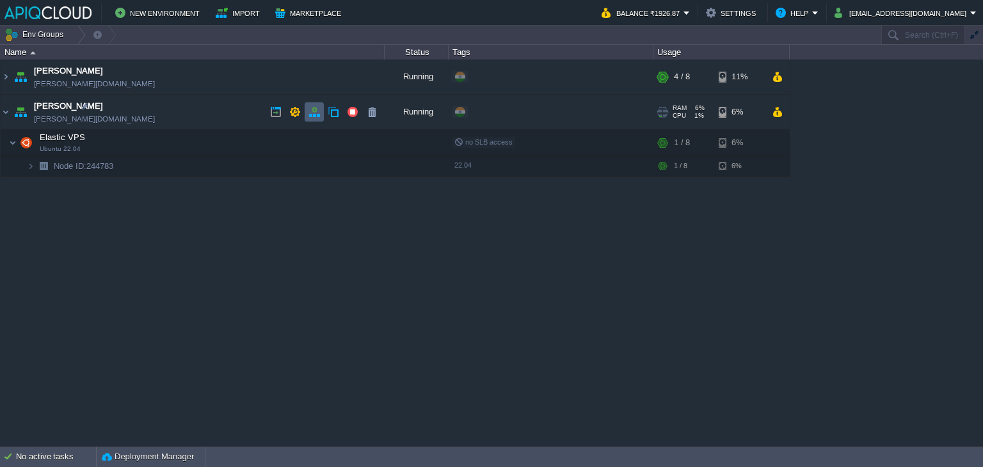
click at [317, 111] on button "button" at bounding box center [314, 112] width 12 height 12
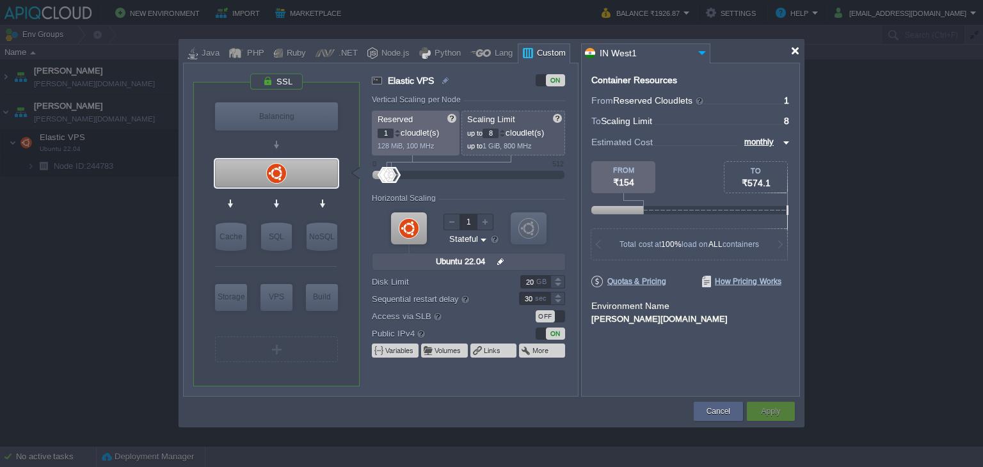
drag, startPoint x: 793, startPoint y: 52, endPoint x: 784, endPoint y: 52, distance: 9.0
click at [793, 52] on div at bounding box center [795, 51] width 10 height 10
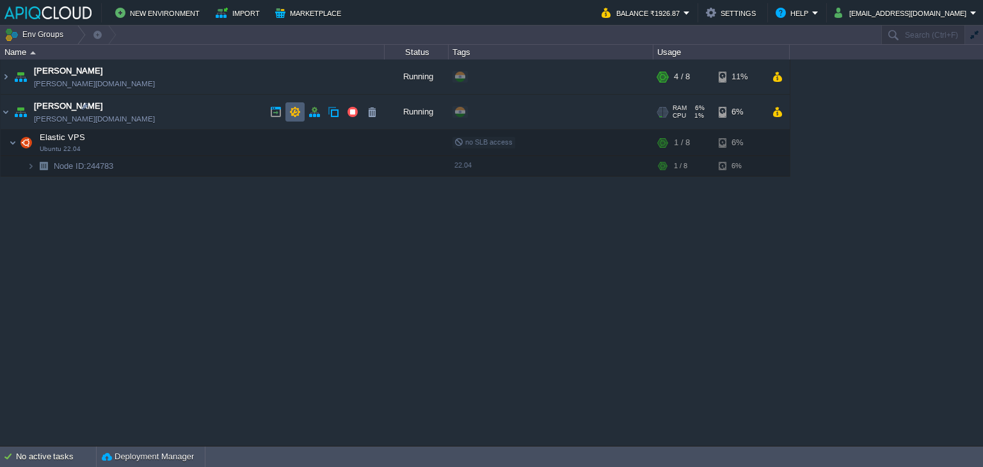
click at [293, 114] on button "button" at bounding box center [295, 112] width 12 height 12
click at [275, 108] on button "button" at bounding box center [276, 112] width 12 height 12
click at [296, 111] on button "button" at bounding box center [295, 112] width 12 height 12
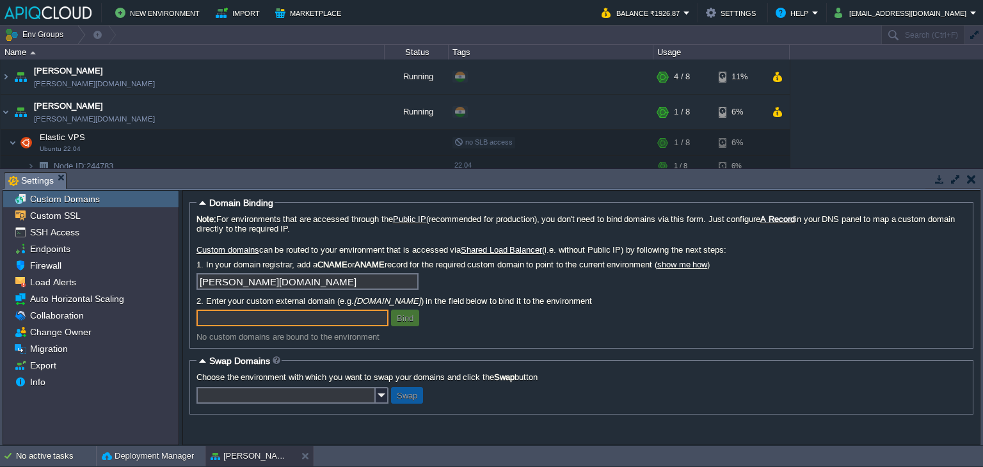
click at [970, 180] on button "button" at bounding box center [971, 179] width 9 height 12
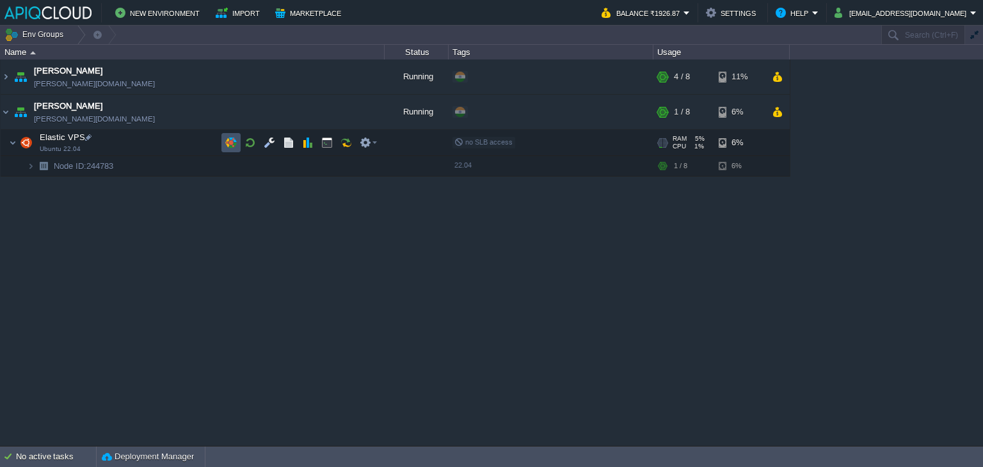
click at [227, 141] on button "button" at bounding box center [231, 143] width 12 height 12
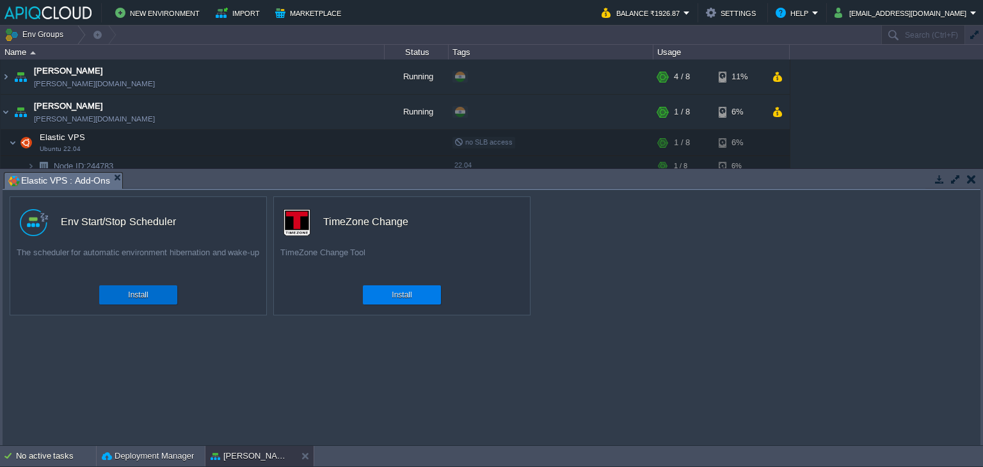
click at [143, 300] on button "Install" at bounding box center [138, 295] width 20 height 13
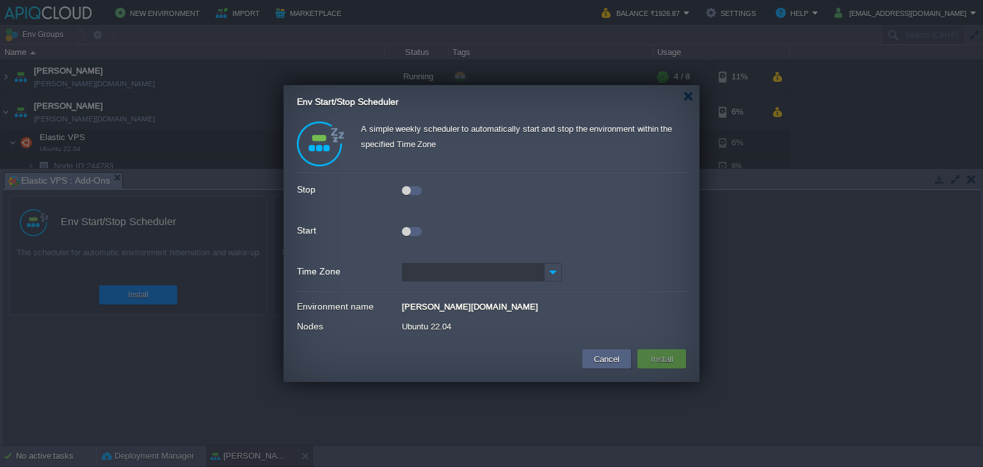
click at [406, 185] on div at bounding box center [412, 188] width 20 height 14
click at [409, 228] on div at bounding box center [406, 231] width 9 height 9
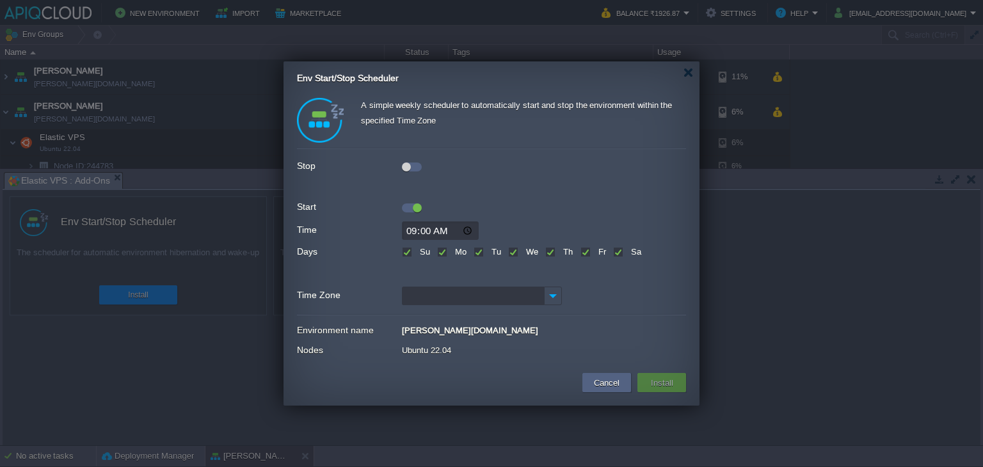
click at [427, 233] on input "09:00" at bounding box center [440, 230] width 77 height 19
click at [417, 252] on label "Su" at bounding box center [423, 252] width 13 height 10
click at [407, 252] on input "Su" at bounding box center [406, 253] width 8 height 8
checkbox input "false"
click at [628, 253] on label "Sa" at bounding box center [634, 252] width 13 height 10
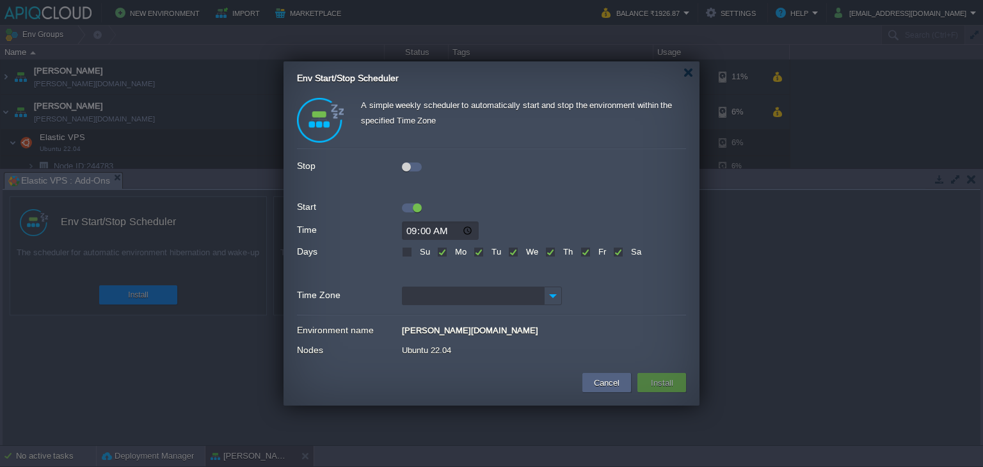
click at [617, 253] on input "Sa" at bounding box center [617, 253] width 8 height 8
checkbox input "false"
click at [408, 169] on div at bounding box center [406, 167] width 9 height 9
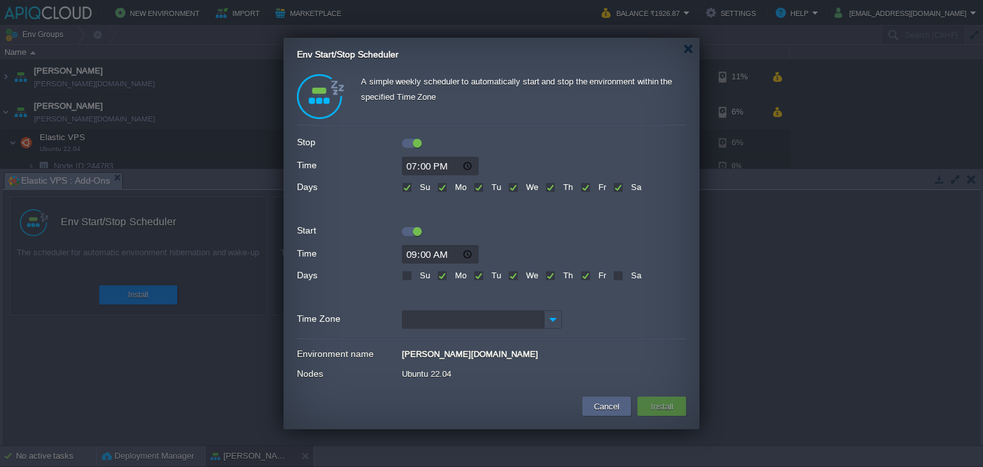
click at [409, 167] on input "19:00" at bounding box center [440, 166] width 77 height 19
type input "15:30"
click at [506, 211] on div at bounding box center [491, 210] width 389 height 17
click at [557, 324] on img at bounding box center [553, 319] width 18 height 19
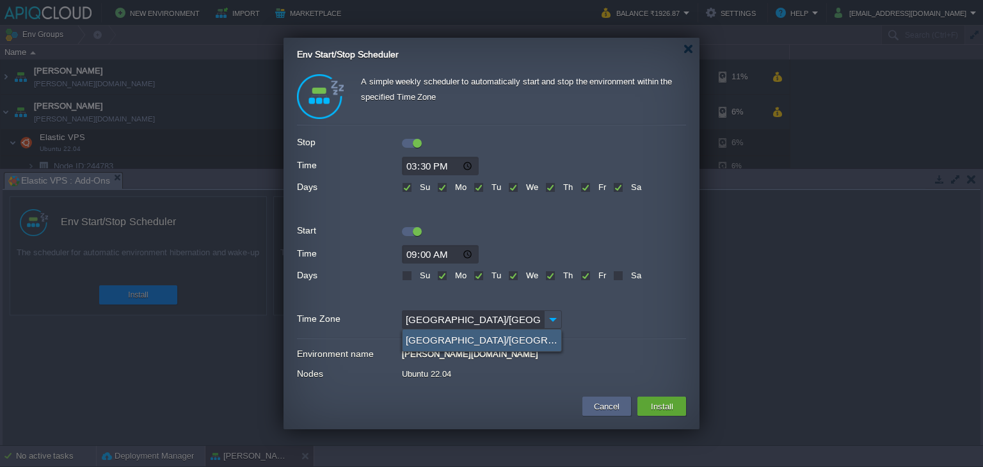
type input "Asia/Kolkata (GMT+05:30)"
click at [479, 337] on div "Asia/Kolkata (GMT+05:30)" at bounding box center [481, 341] width 159 height 22
click at [663, 402] on button "Install" at bounding box center [662, 406] width 30 height 15
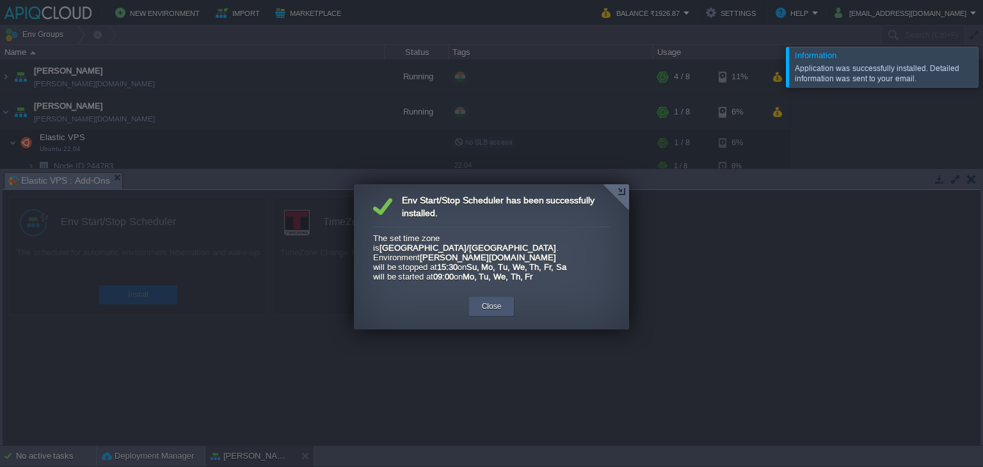
click at [496, 300] on button "Close" at bounding box center [492, 306] width 20 height 13
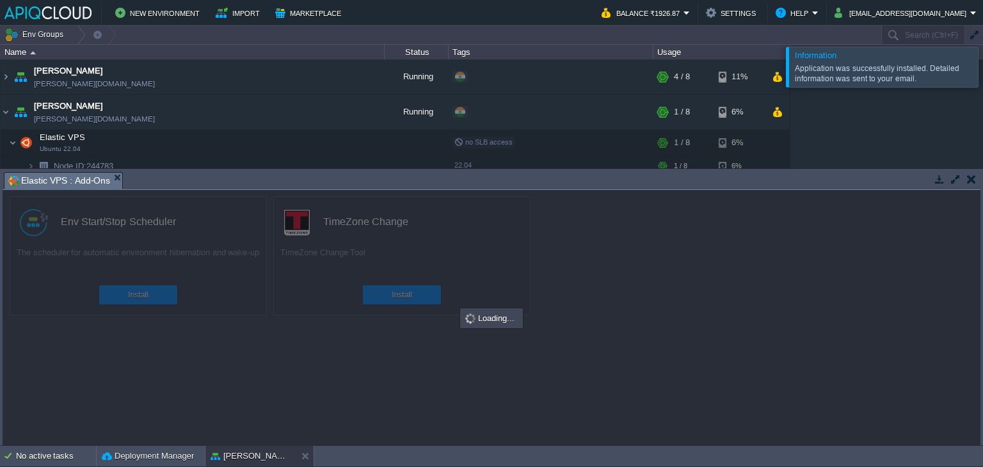
click at [392, 300] on div at bounding box center [492, 317] width 978 height 255
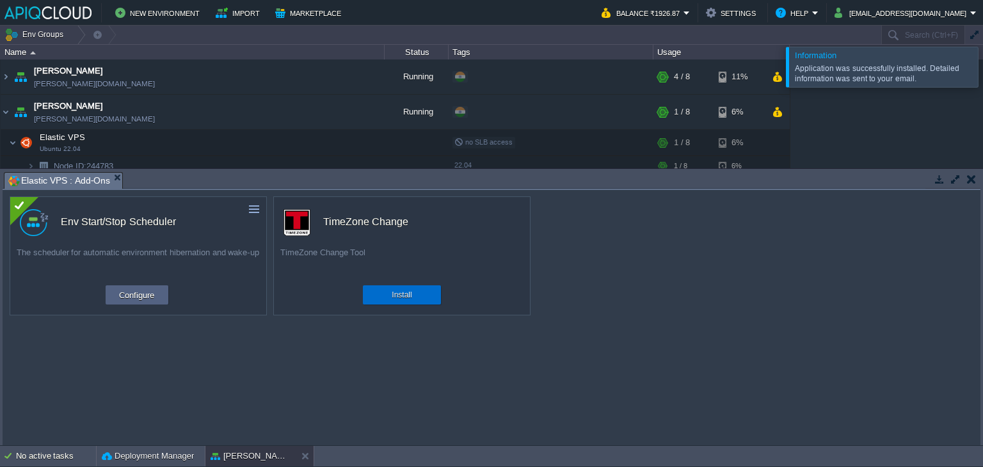
click at [395, 293] on button "Install" at bounding box center [402, 295] width 20 height 13
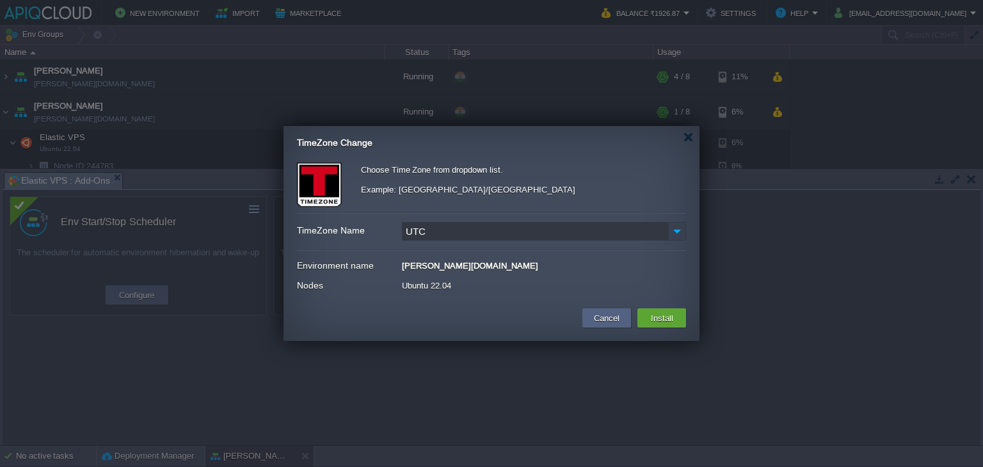
click at [675, 230] on img at bounding box center [677, 231] width 18 height 19
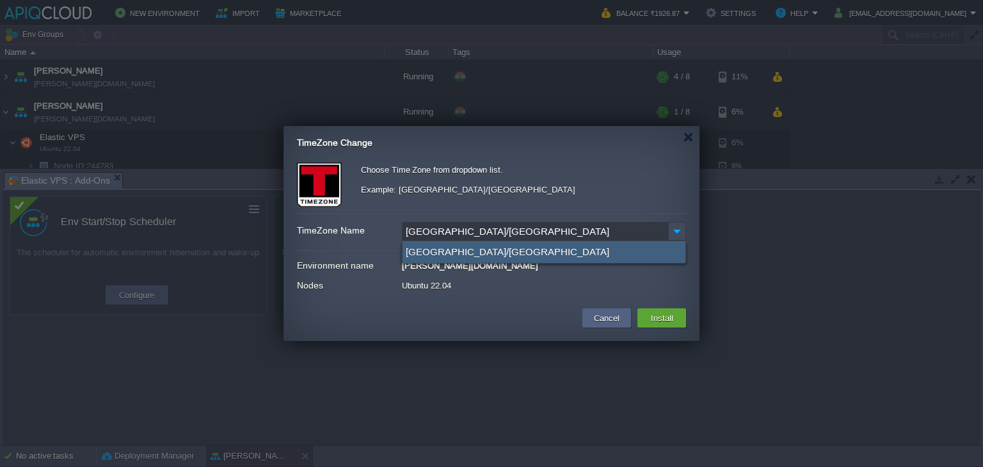
type input "Asia/Kolkata"
click at [438, 251] on div "Asia/Kolkata" at bounding box center [543, 252] width 283 height 22
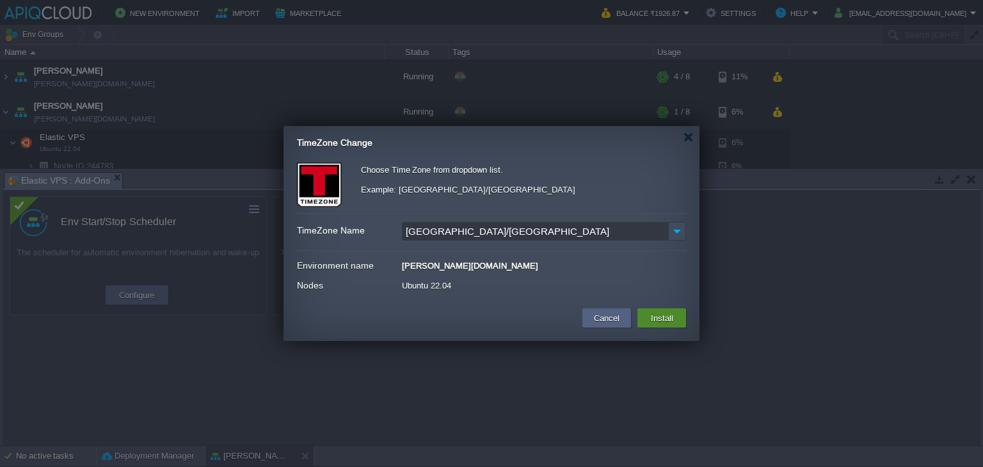
click at [647, 315] on button "Install" at bounding box center [662, 317] width 30 height 15
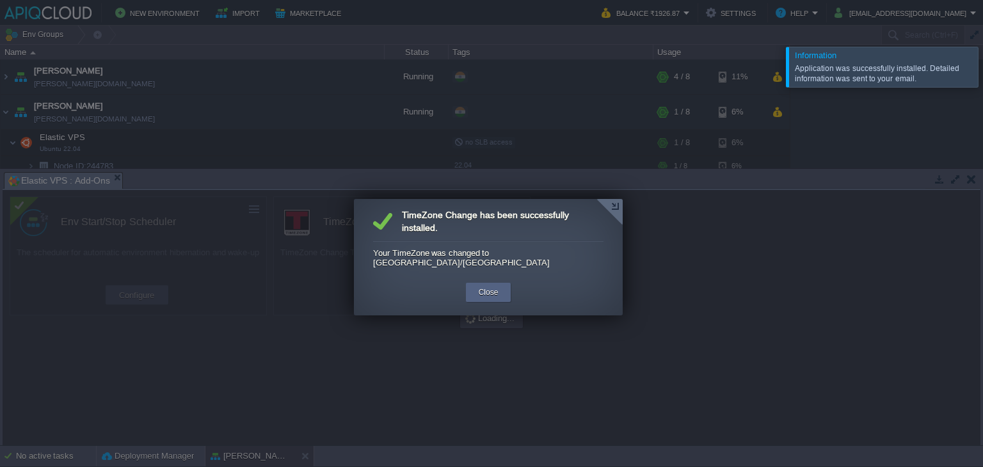
click at [489, 295] on td "Close" at bounding box center [488, 296] width 49 height 31
drag, startPoint x: 495, startPoint y: 280, endPoint x: 527, endPoint y: 274, distance: 32.4
click at [495, 286] on button "Close" at bounding box center [489, 292] width 20 height 13
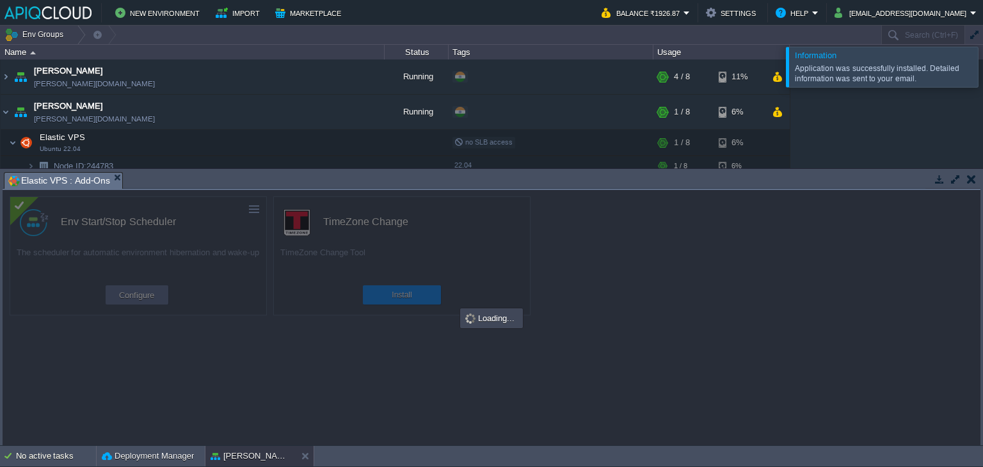
click at [970, 177] on button "button" at bounding box center [971, 179] width 9 height 12
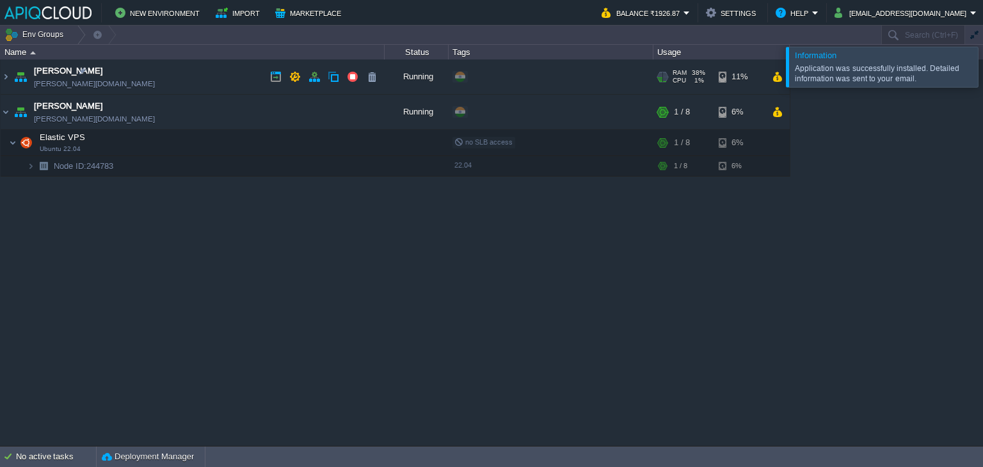
click at [208, 75] on td "Chaitanya avadhoot.in1.apiqcloud.com" at bounding box center [193, 77] width 384 height 35
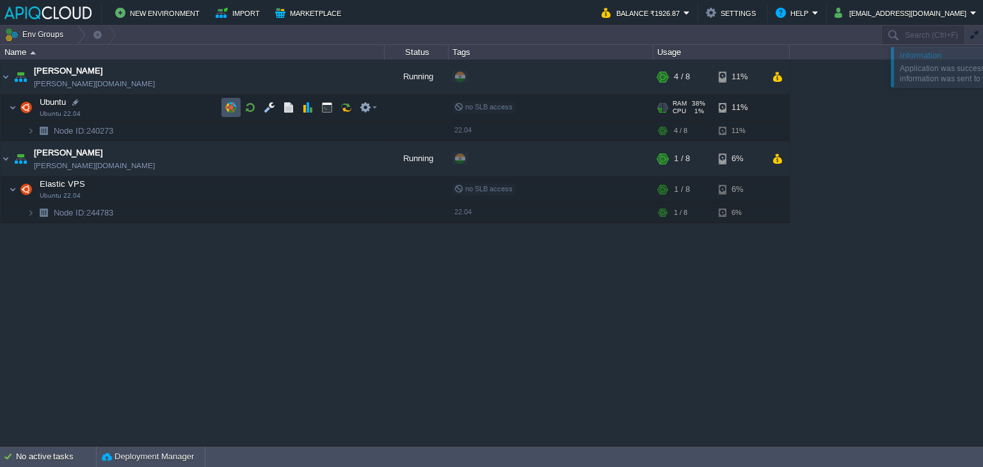
click at [228, 104] on button "button" at bounding box center [231, 108] width 12 height 12
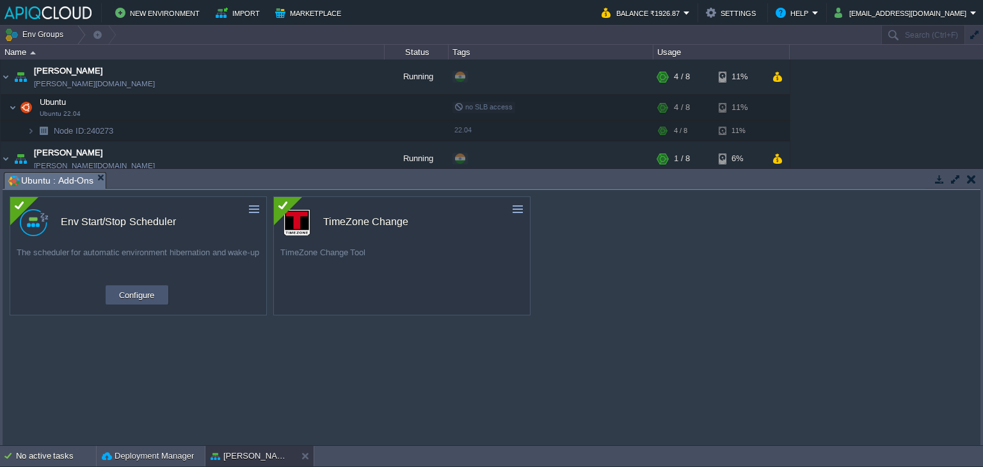
click at [136, 293] on button "Configure" at bounding box center [136, 294] width 43 height 15
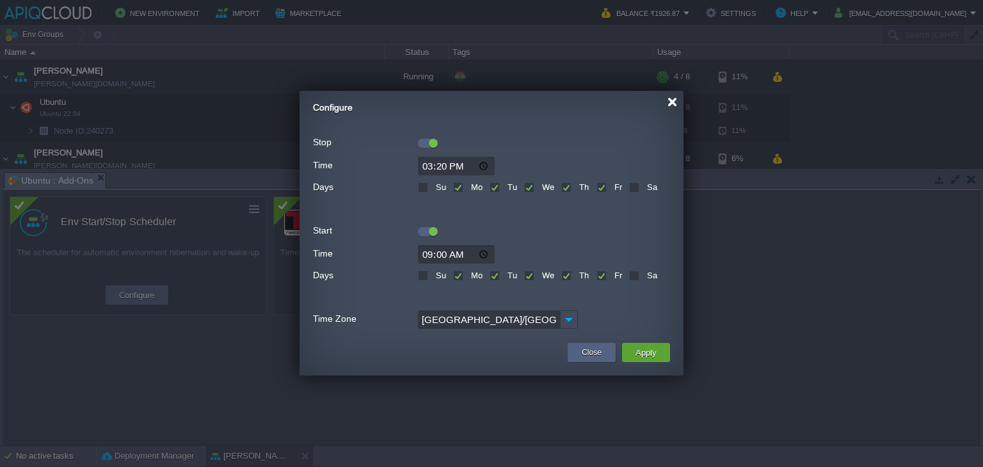
click at [674, 103] on div at bounding box center [672, 102] width 10 height 10
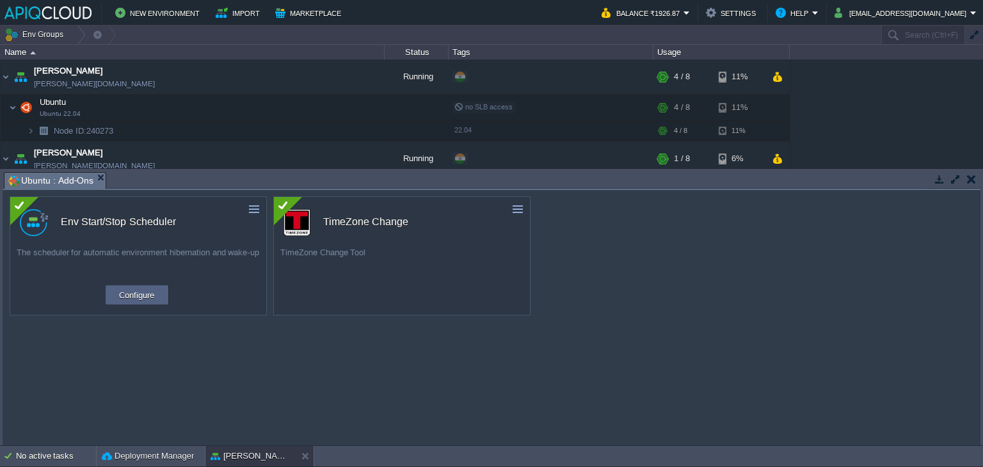
click at [974, 175] on button "button" at bounding box center [971, 179] width 9 height 12
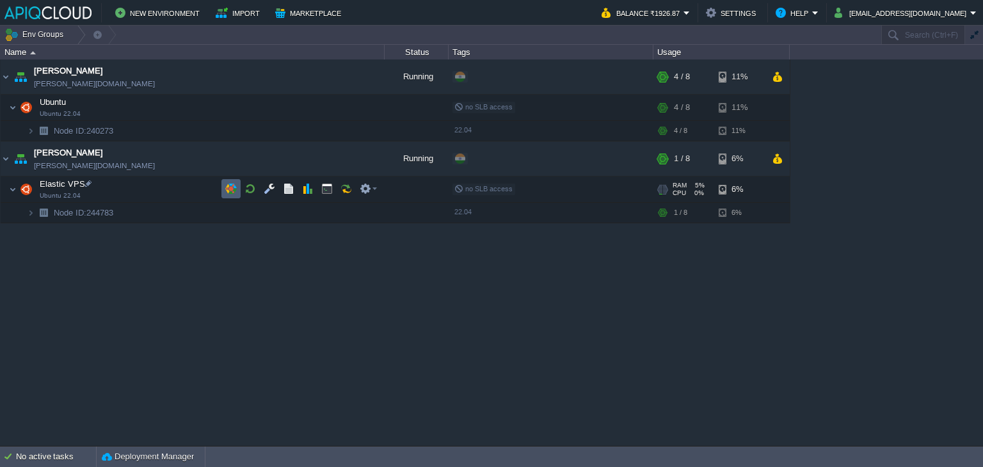
click at [235, 187] on button "button" at bounding box center [231, 189] width 12 height 12
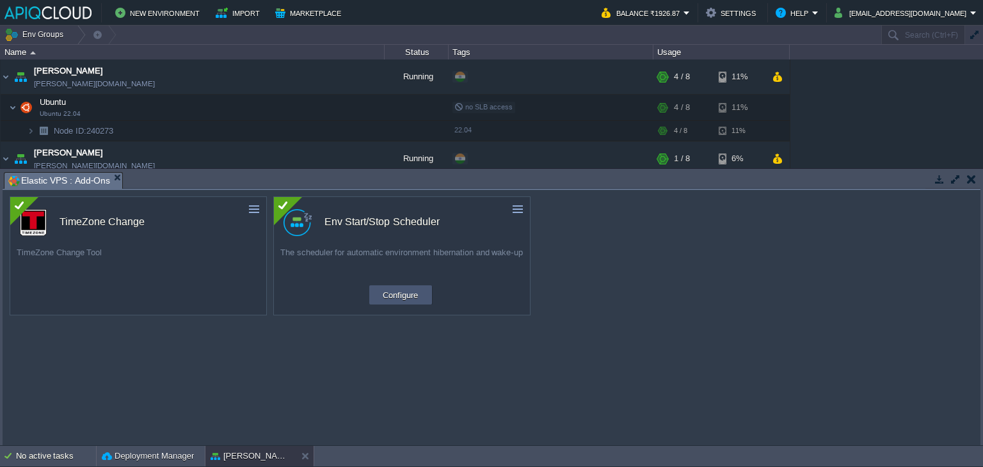
click at [390, 294] on button "Configure" at bounding box center [400, 294] width 43 height 15
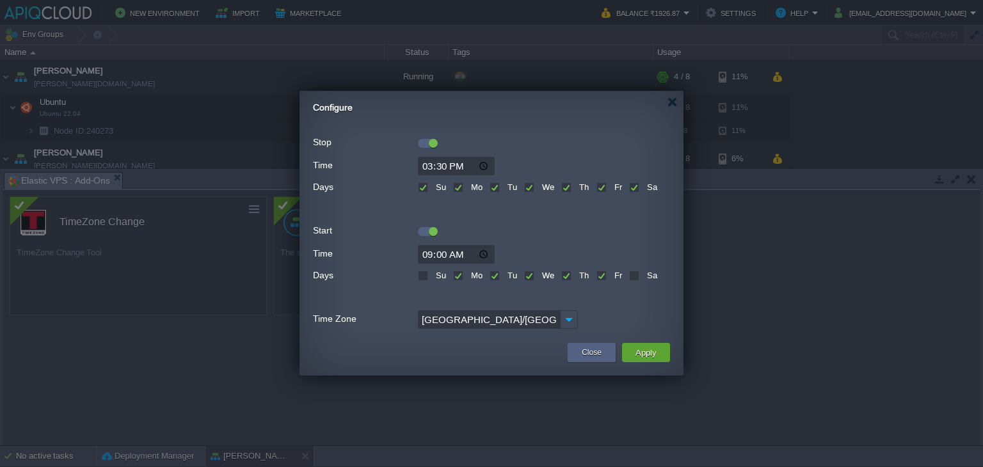
click at [443, 163] on input "15:30" at bounding box center [456, 166] width 77 height 19
type input "15:20"
click at [646, 349] on button "Apply" at bounding box center [645, 352] width 29 height 15
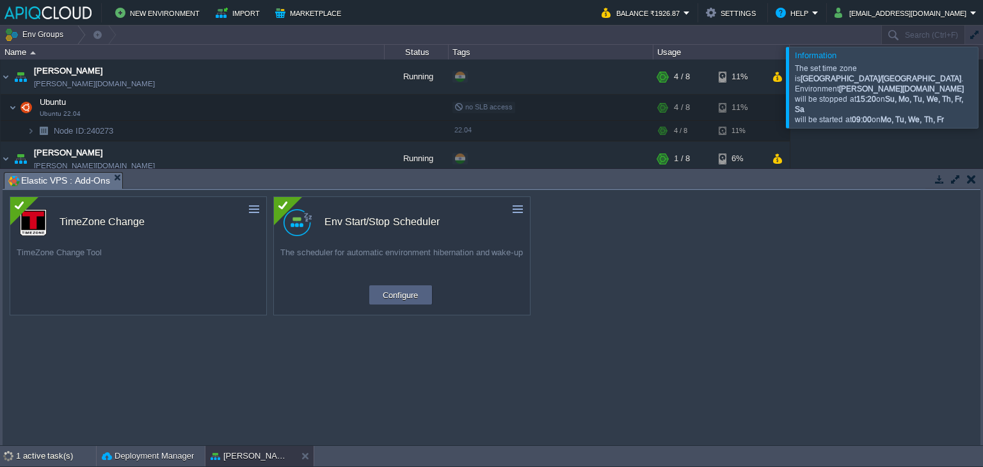
click at [970, 177] on button "button" at bounding box center [971, 179] width 9 height 12
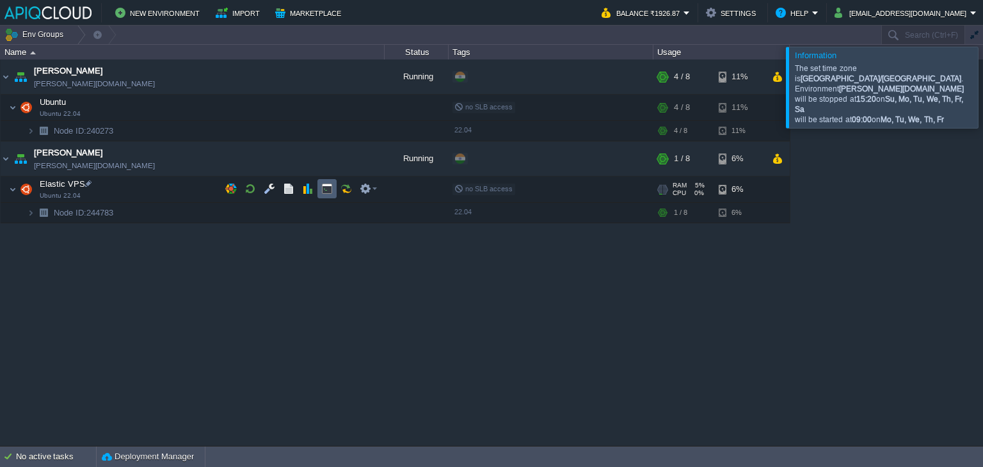
click at [328, 186] on button "button" at bounding box center [327, 189] width 12 height 12
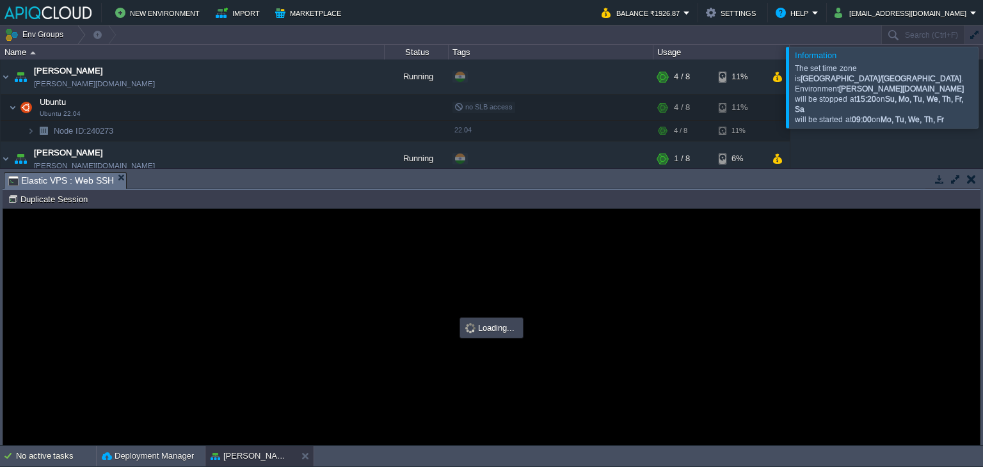
type input "#000000"
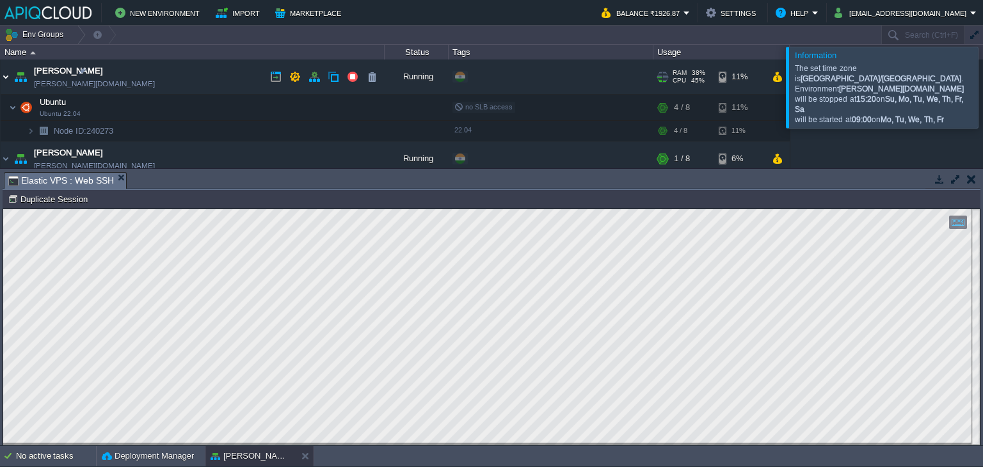
click at [8, 78] on img at bounding box center [6, 77] width 10 height 35
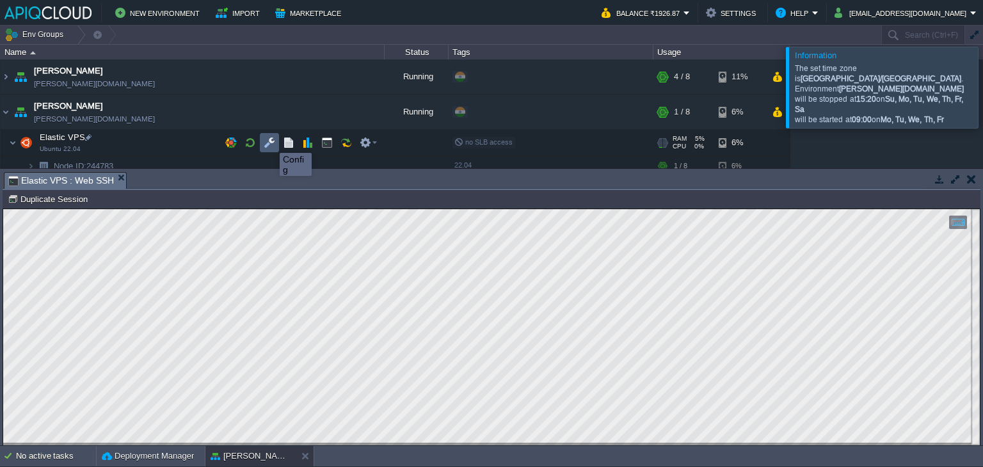
click at [270, 141] on button "button" at bounding box center [270, 143] width 12 height 12
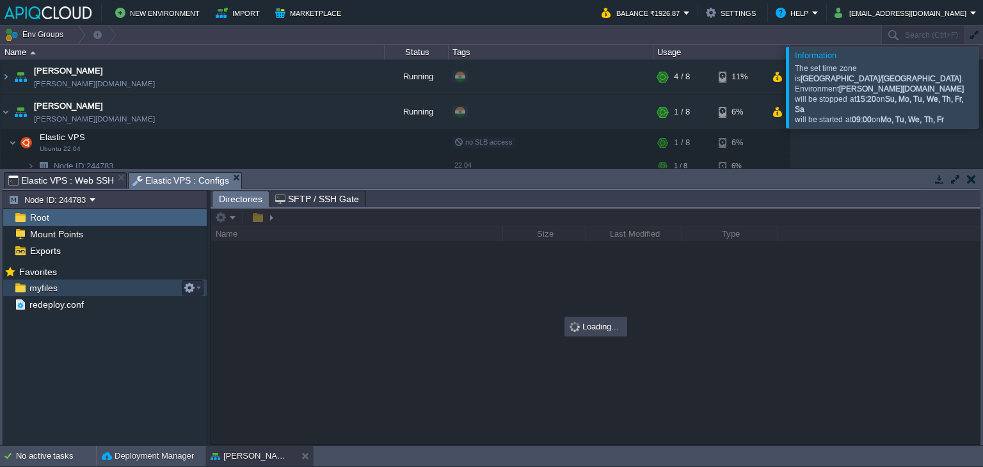
click at [36, 292] on span "myfiles" at bounding box center [43, 288] width 33 height 12
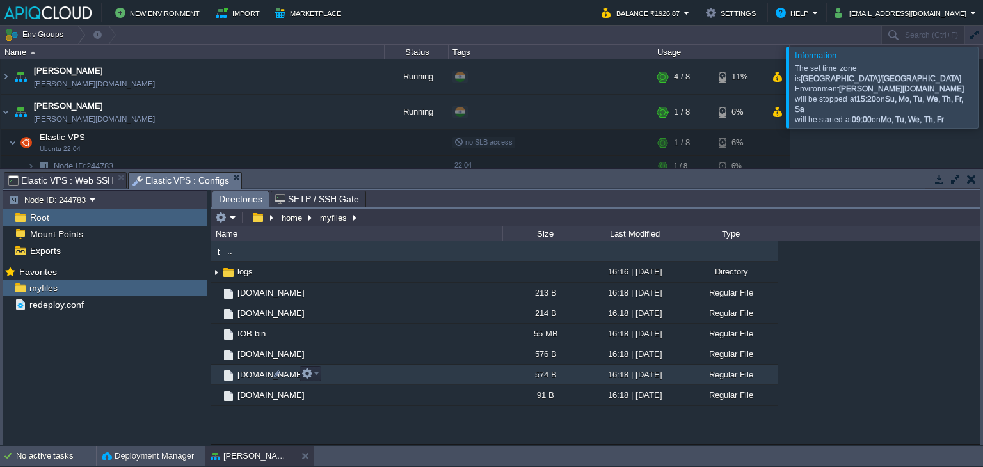
click at [251, 377] on span "[DOMAIN_NAME]" at bounding box center [270, 374] width 71 height 11
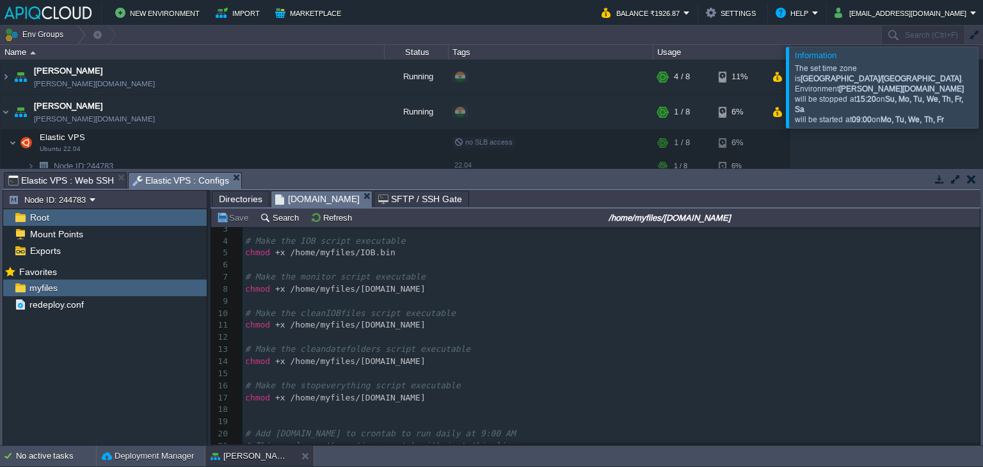
scroll to position [52, 0]
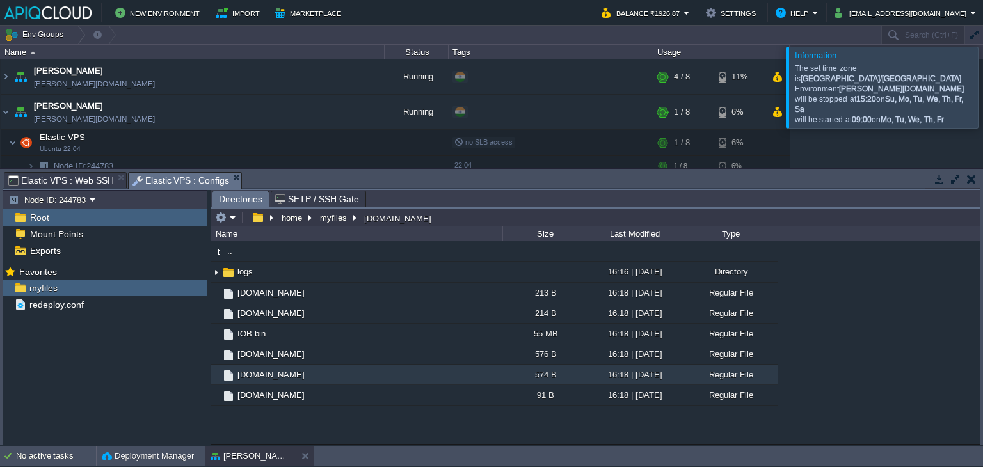
click at [228, 173] on em "Elastic VPS : Configs" at bounding box center [186, 181] width 109 height 16
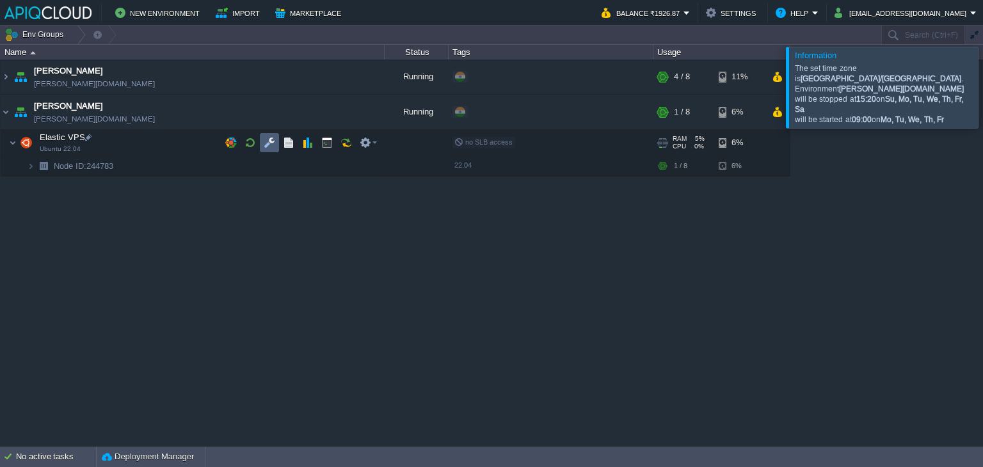
click at [269, 145] on button "button" at bounding box center [270, 143] width 12 height 12
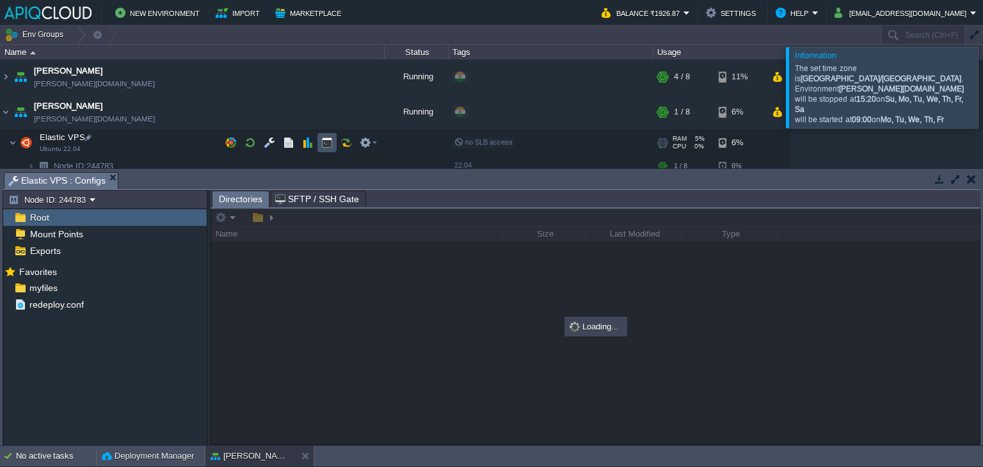
click at [324, 144] on button "button" at bounding box center [327, 143] width 12 height 12
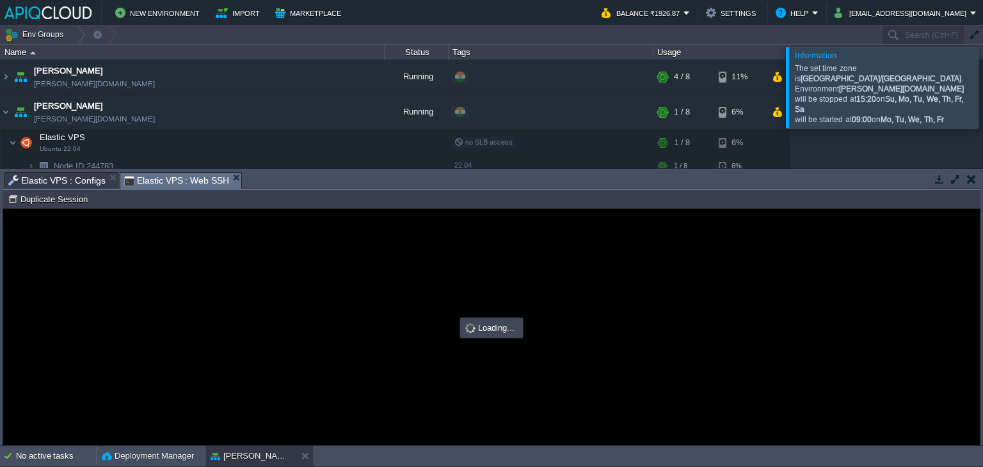
scroll to position [0, 0]
type input "#000000"
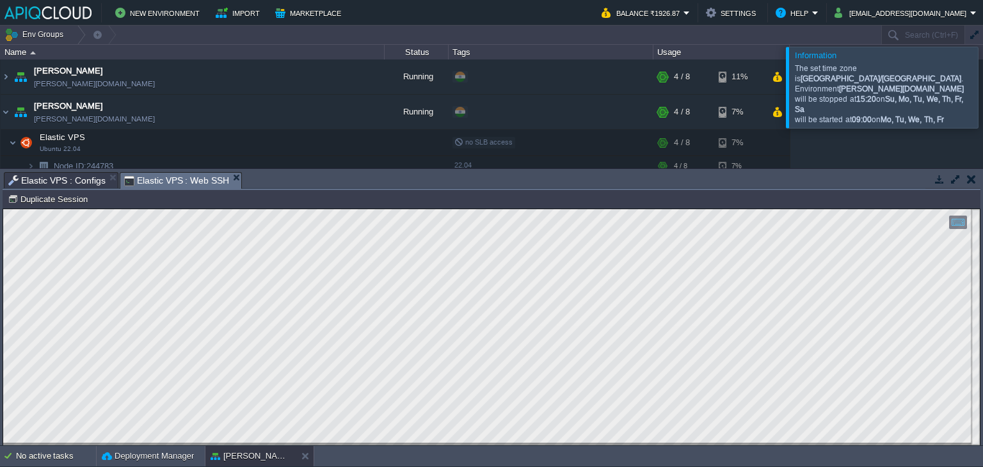
click at [967, 177] on button "button" at bounding box center [971, 179] width 9 height 12
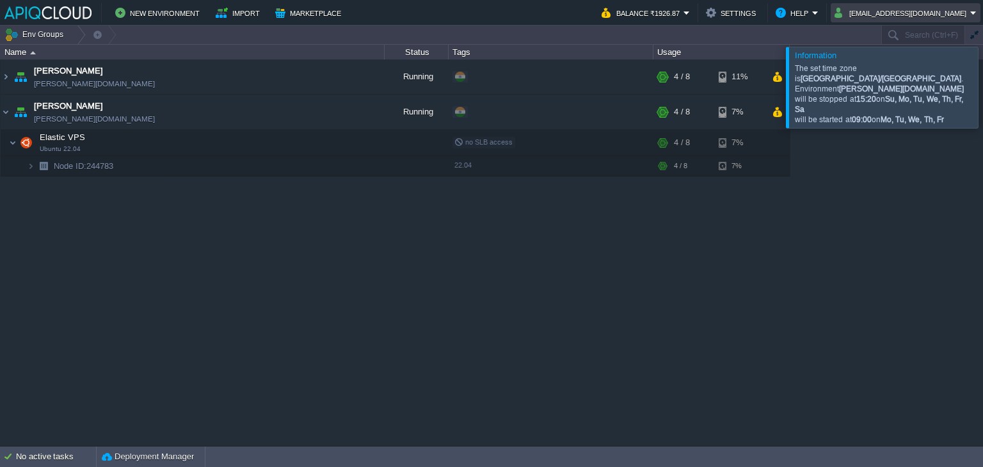
click at [970, 12] on button "[EMAIL_ADDRESS][DOMAIN_NAME]" at bounding box center [902, 12] width 136 height 15
click at [912, 65] on span "Sign out" at bounding box center [899, 68] width 31 height 10
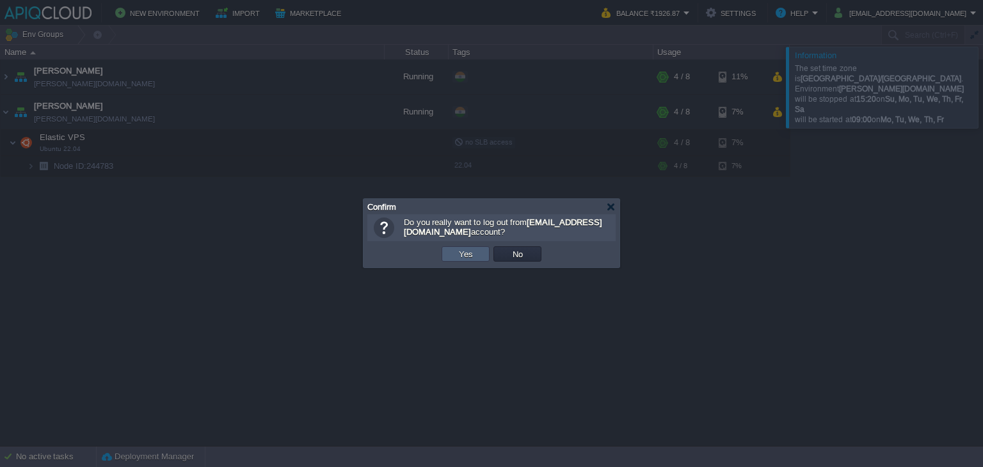
click at [468, 253] on button "Yes" at bounding box center [466, 254] width 22 height 12
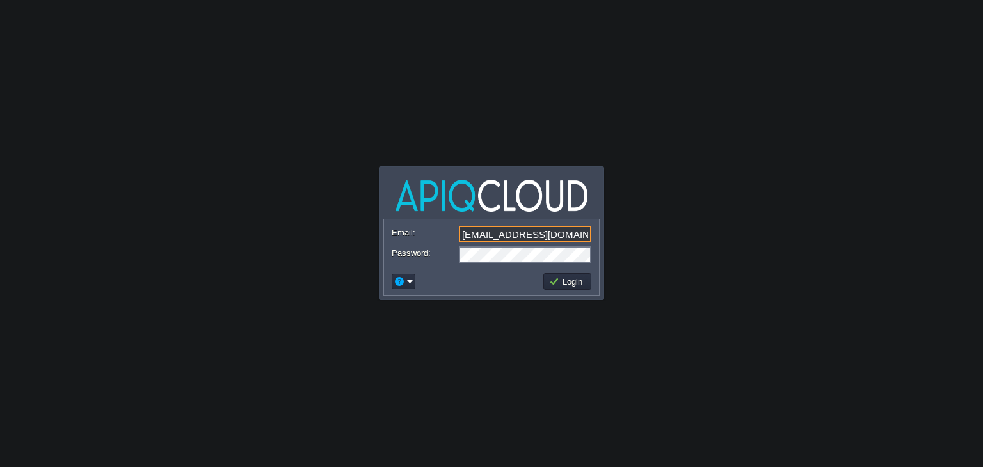
drag, startPoint x: 569, startPoint y: 233, endPoint x: 271, endPoint y: 218, distance: 298.5
click at [271, 218] on body "Application Platform v.8.10.2 Email: [EMAIL_ADDRESS][DOMAIN_NAME] Password: Log…" at bounding box center [491, 233] width 983 height 467
type input "[EMAIL_ADDRESS][DOMAIN_NAME]"
click at [563, 280] on button "Login" at bounding box center [567, 282] width 37 height 12
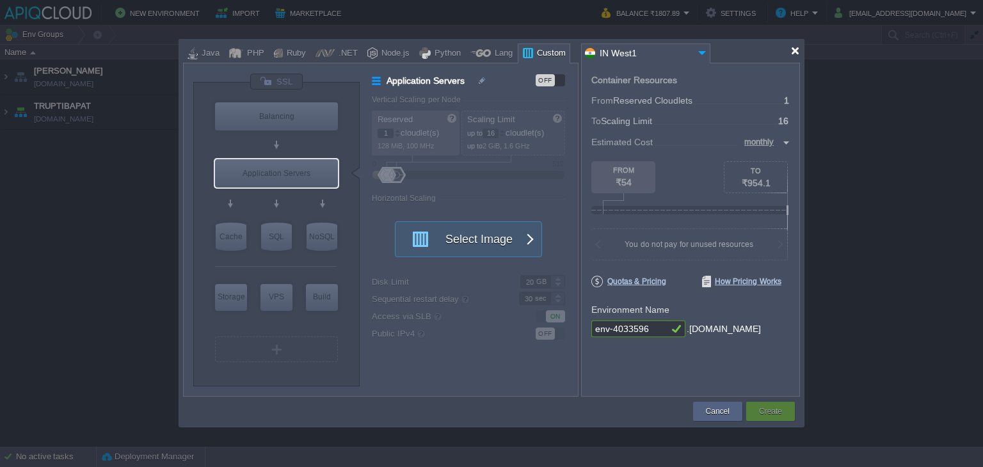
click at [793, 49] on div at bounding box center [795, 51] width 10 height 10
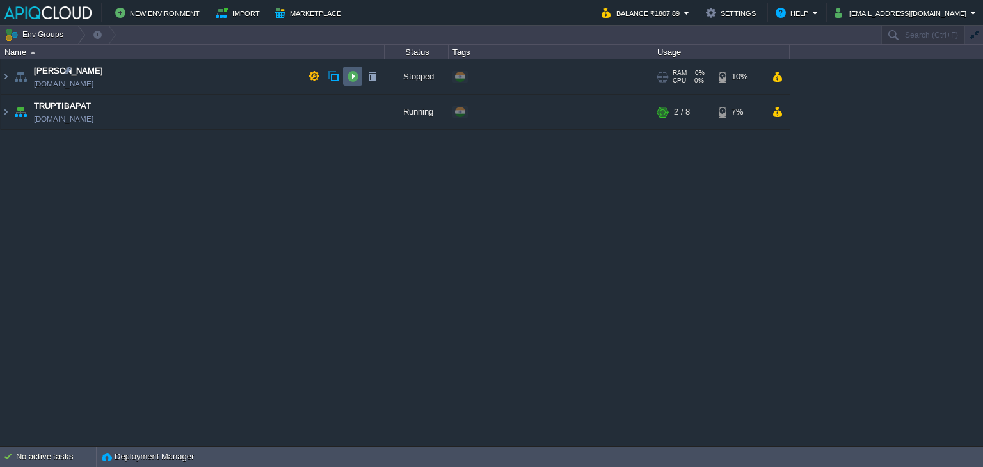
click at [353, 71] on button "button" at bounding box center [353, 76] width 12 height 12
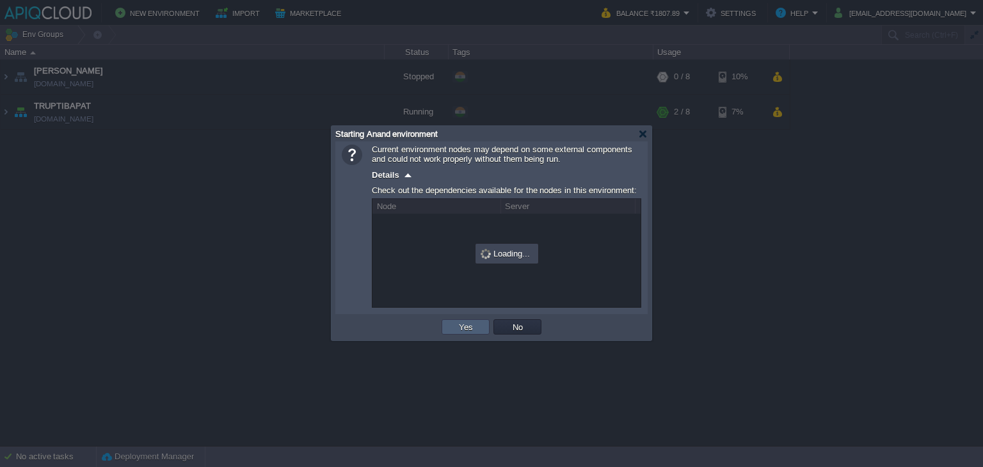
click at [458, 323] on button "Yes" at bounding box center [466, 327] width 22 height 12
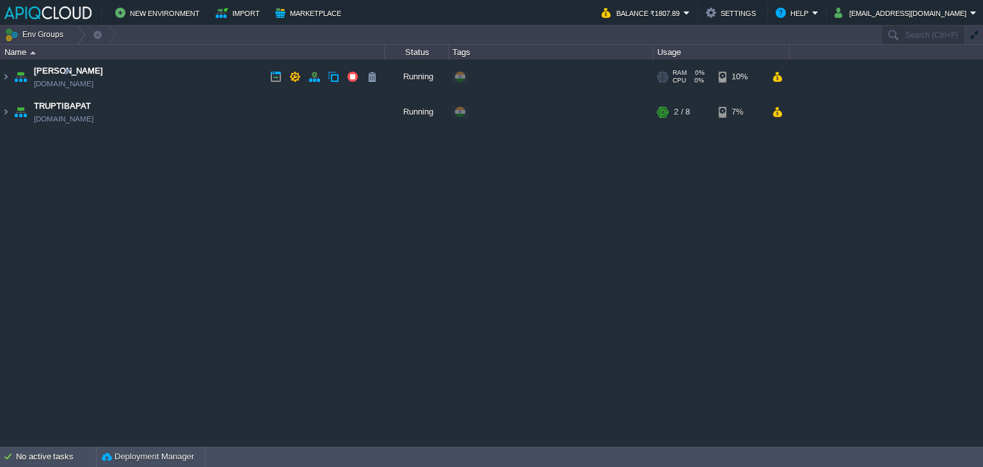
click at [240, 75] on td "Anand [DOMAIN_NAME]" at bounding box center [193, 77] width 384 height 35
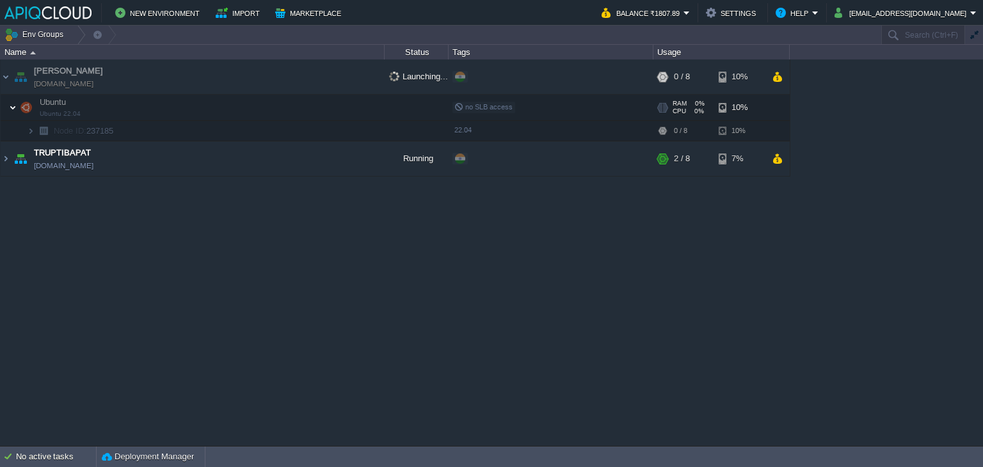
click at [9, 106] on img at bounding box center [13, 108] width 8 height 26
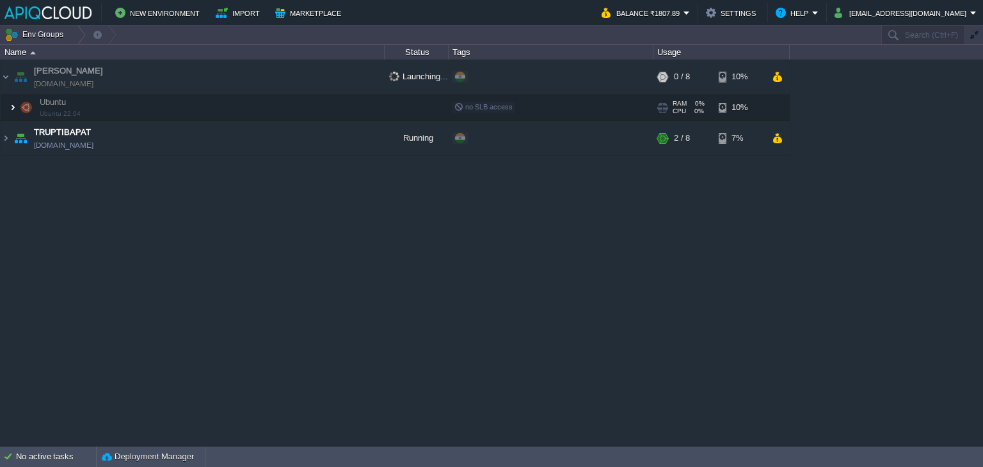
click at [9, 106] on img at bounding box center [13, 108] width 8 height 26
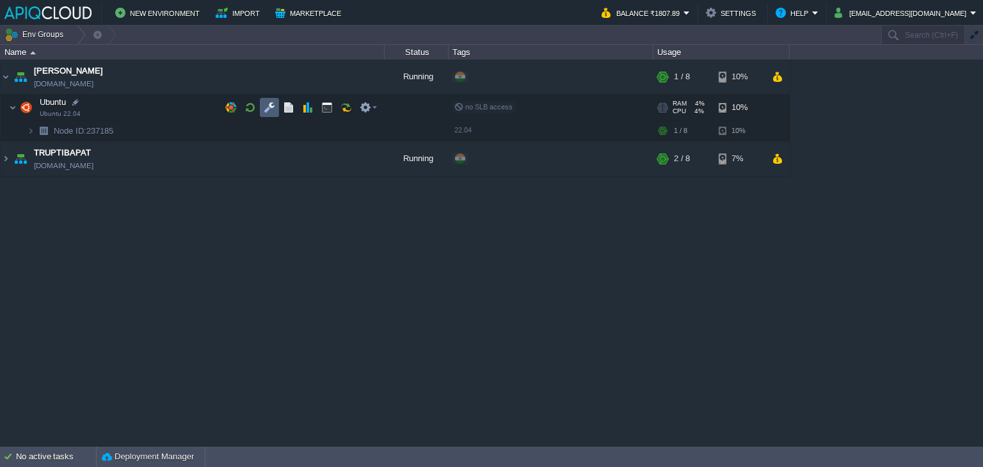
click at [272, 106] on button "button" at bounding box center [270, 108] width 12 height 12
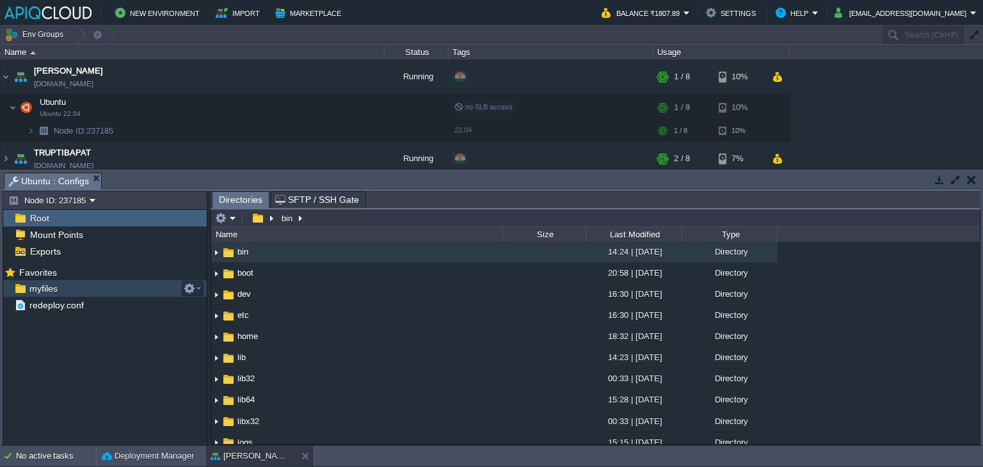
click at [45, 289] on span "myfiles" at bounding box center [43, 289] width 33 height 12
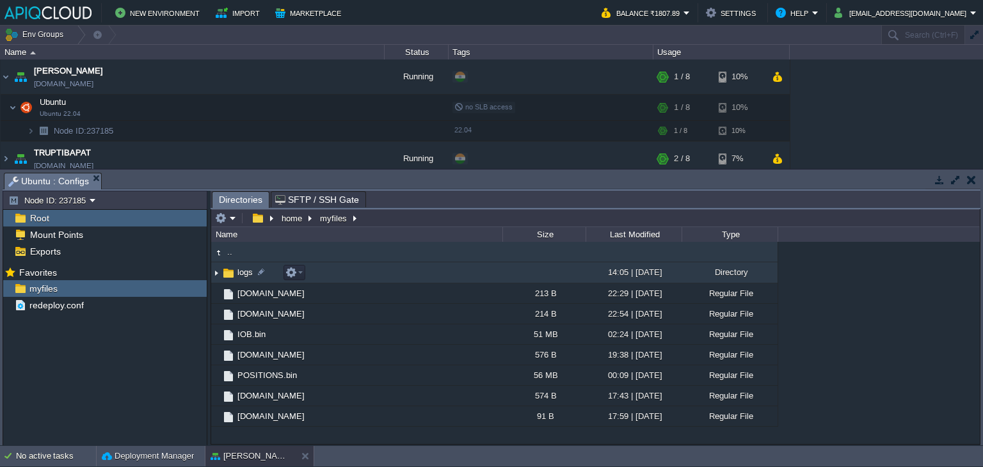
click at [215, 271] on img at bounding box center [216, 273] width 10 height 20
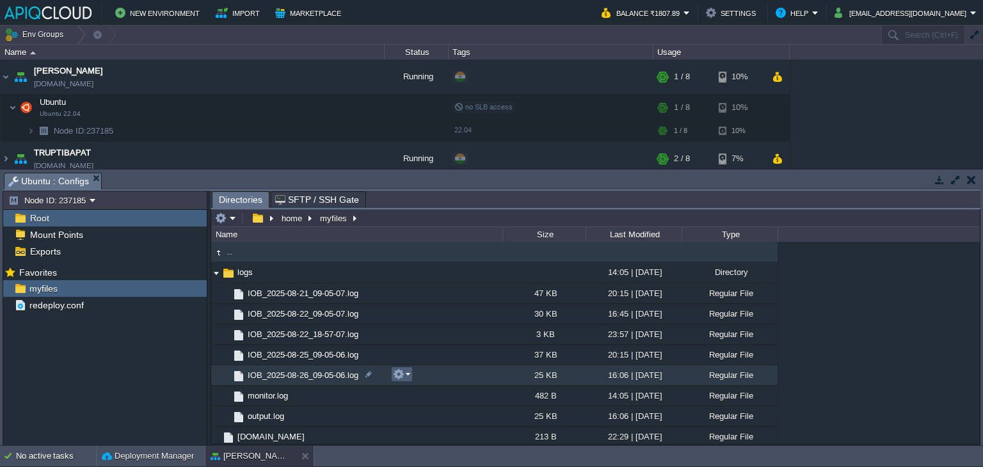
click at [408, 372] on em at bounding box center [401, 375] width 17 height 12
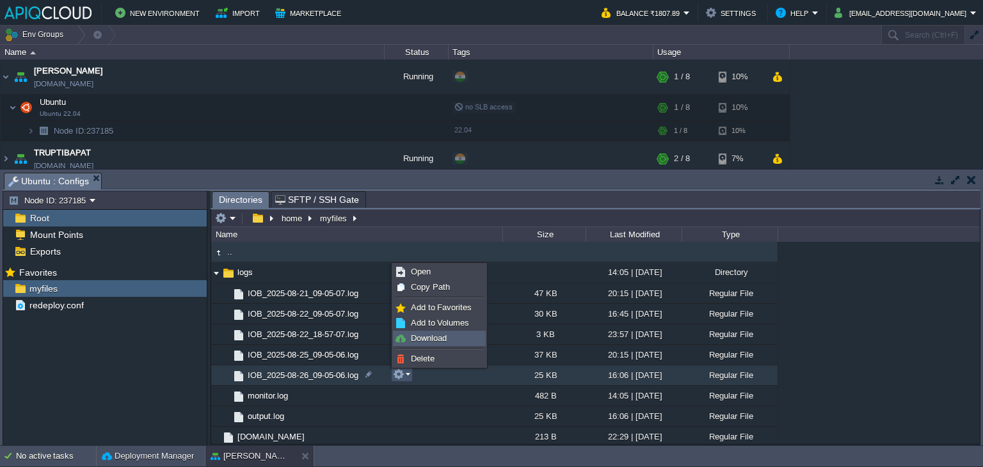
click at [430, 337] on span "Download" at bounding box center [429, 338] width 36 height 10
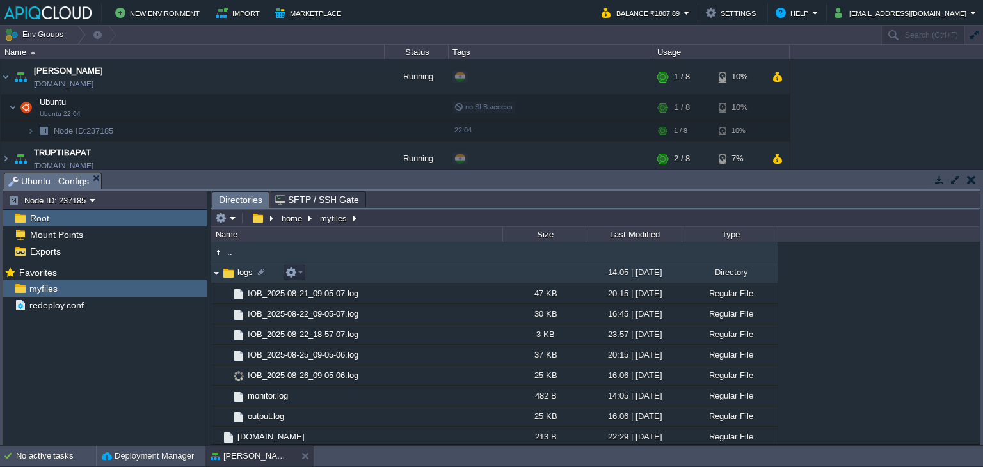
click at [212, 273] on img at bounding box center [216, 273] width 10 height 20
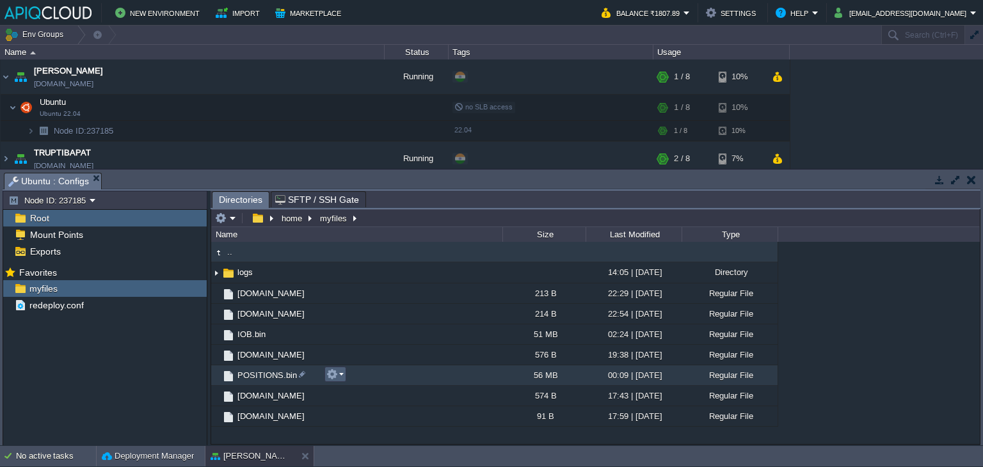
click at [340, 377] on em at bounding box center [334, 375] width 17 height 12
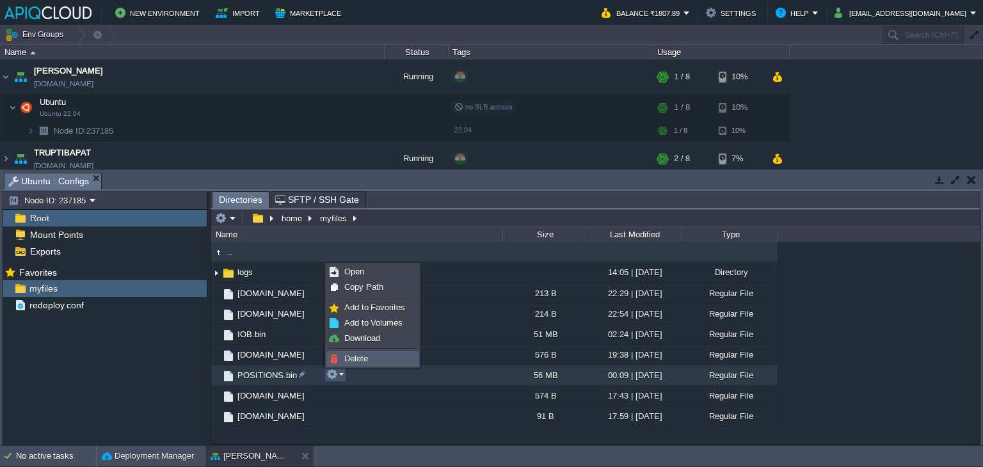
click at [358, 357] on span "Delete" at bounding box center [356, 359] width 24 height 10
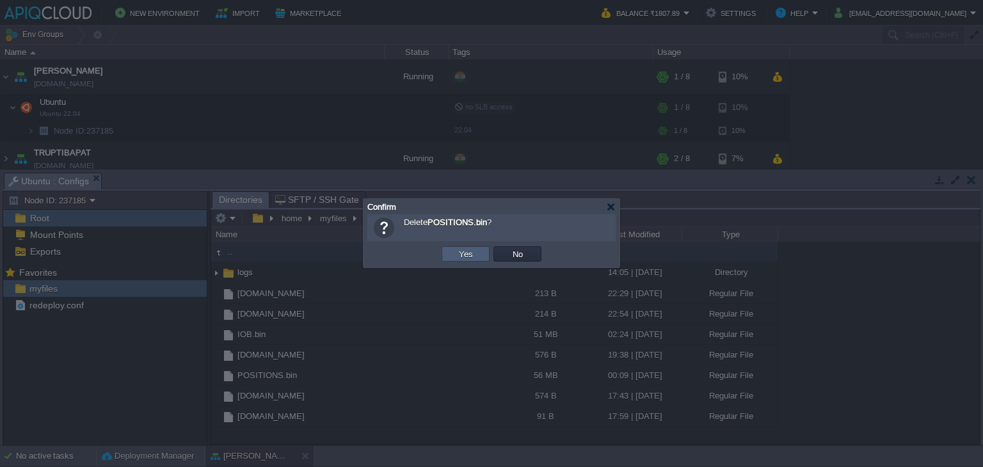
click at [463, 257] on button "Yes" at bounding box center [466, 254] width 22 height 12
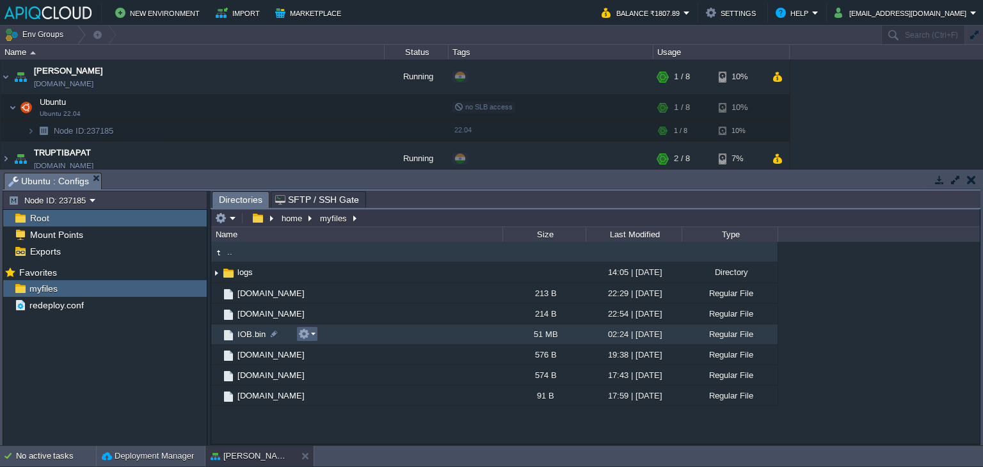
click at [314, 335] on em at bounding box center [306, 334] width 17 height 12
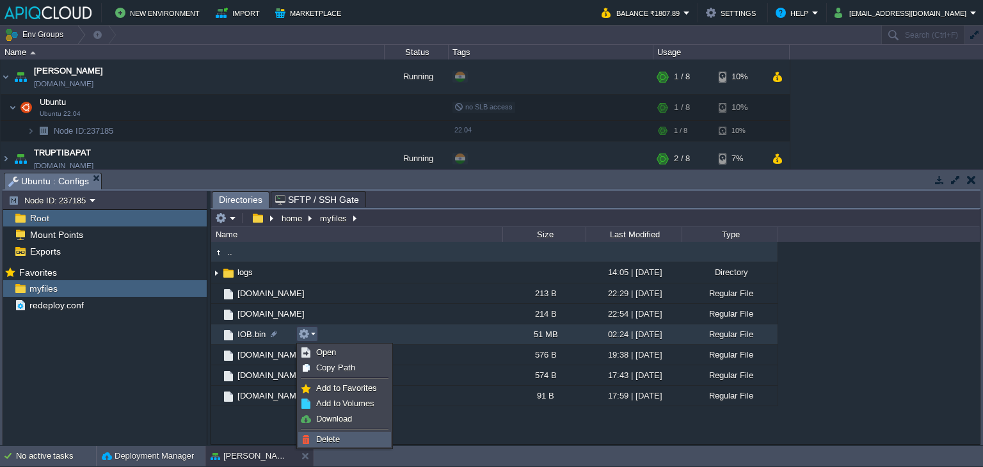
click at [340, 437] on link "Delete" at bounding box center [344, 440] width 91 height 14
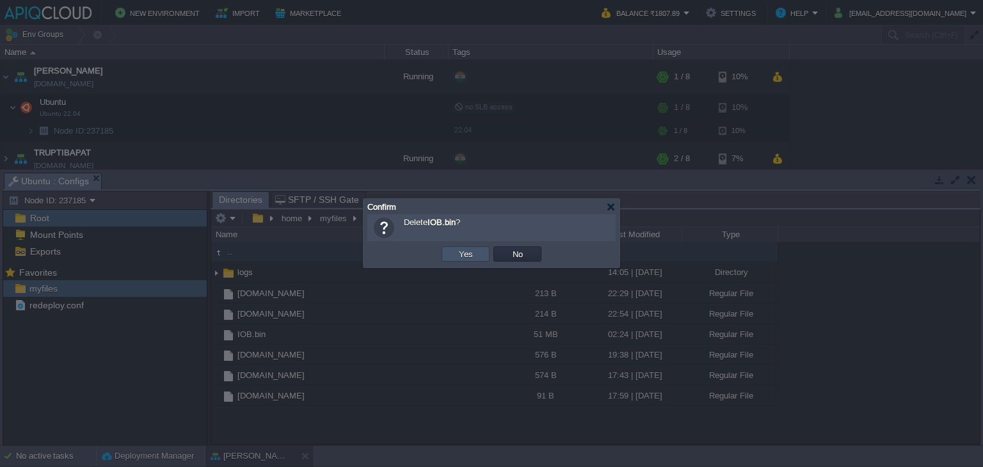
click at [460, 252] on button "Yes" at bounding box center [466, 254] width 22 height 12
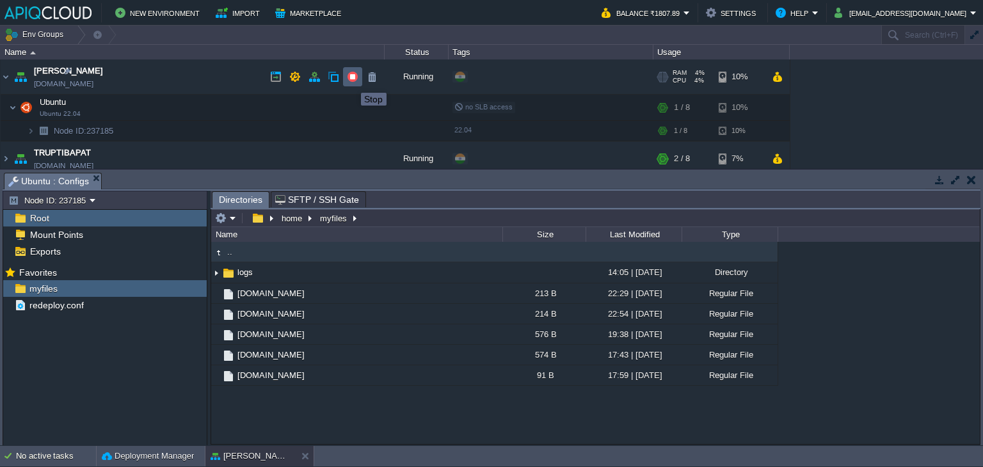
click at [351, 81] on button "button" at bounding box center [353, 77] width 12 height 12
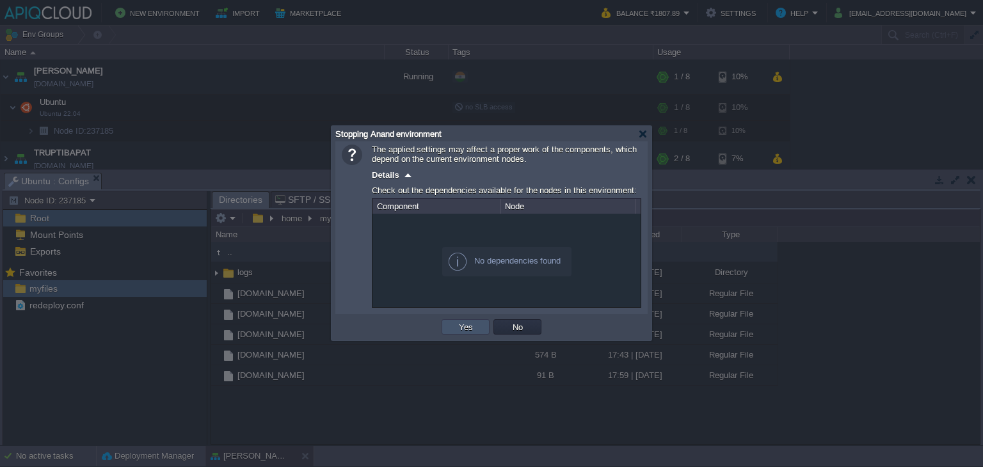
click at [474, 330] on button "Yes" at bounding box center [466, 327] width 22 height 12
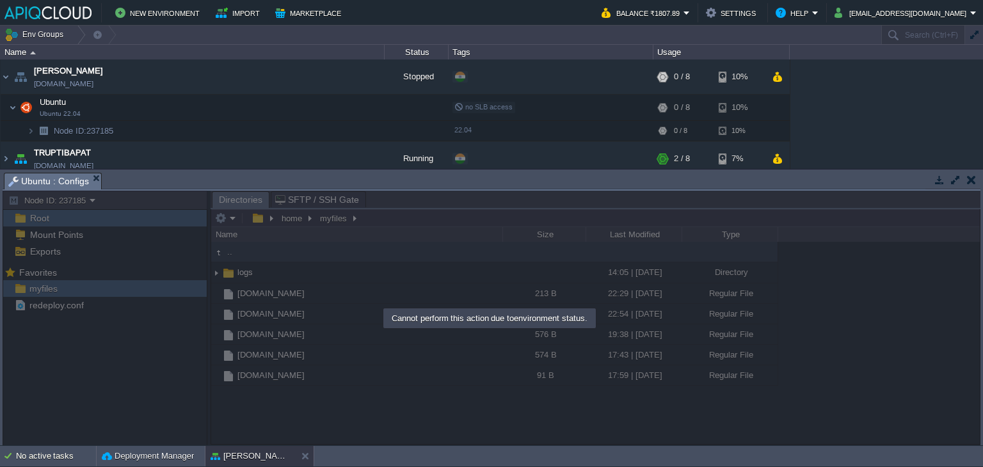
click at [968, 174] on button "button" at bounding box center [971, 180] width 9 height 12
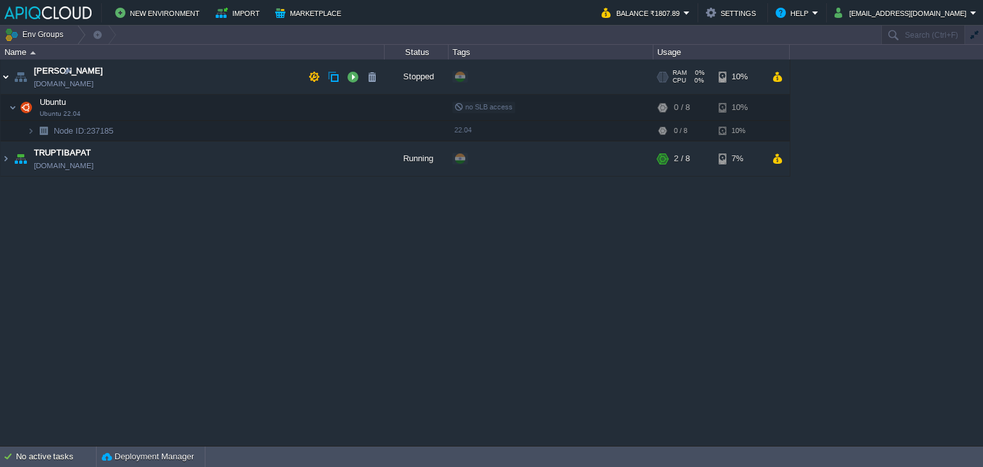
click at [7, 75] on img at bounding box center [6, 77] width 10 height 35
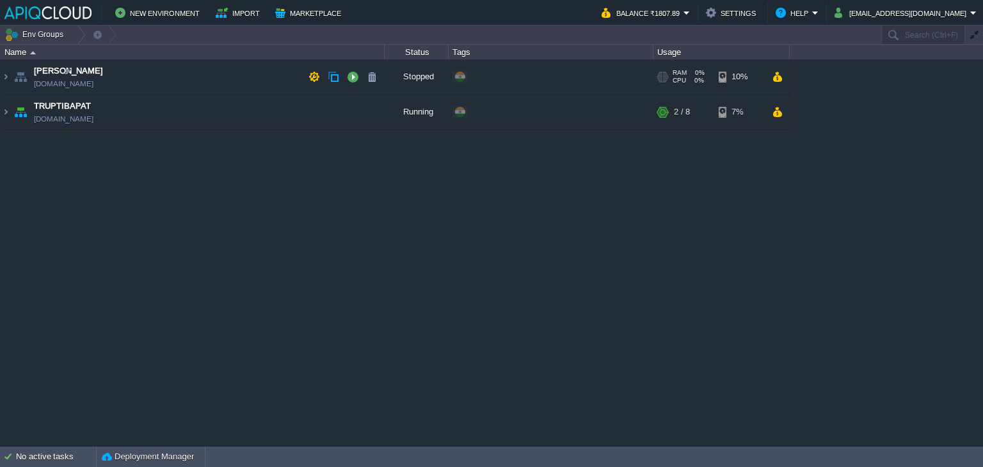
click at [257, 74] on td "Anand [DOMAIN_NAME]" at bounding box center [193, 77] width 384 height 35
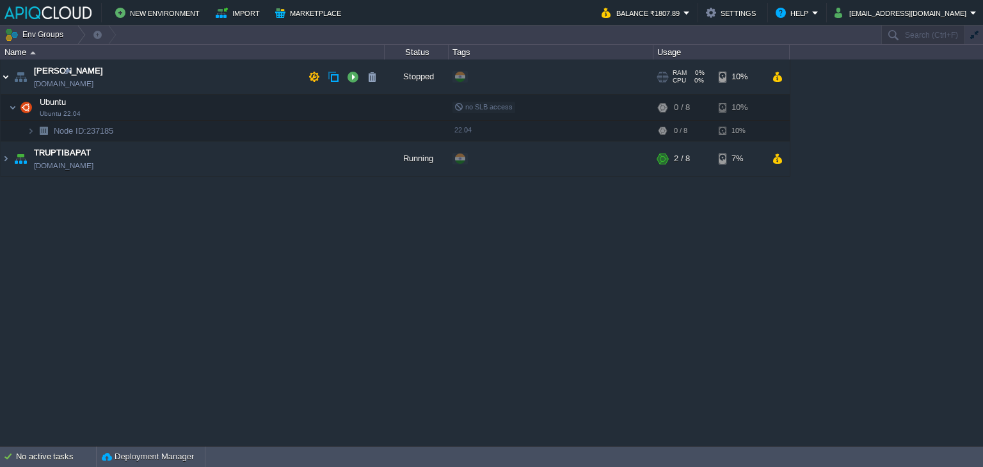
click at [5, 75] on img at bounding box center [6, 77] width 10 height 35
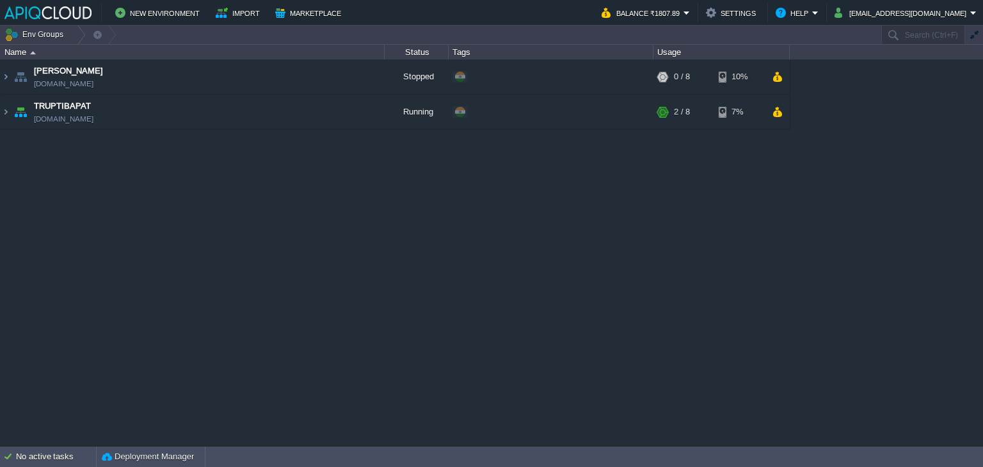
click at [395, 306] on div "Anand [DOMAIN_NAME] Stopped + Add to Env Group RAM 0% CPU 0% 0 / 8 10% Ubuntu U…" at bounding box center [491, 253] width 983 height 386
